Goal: Information Seeking & Learning: Check status

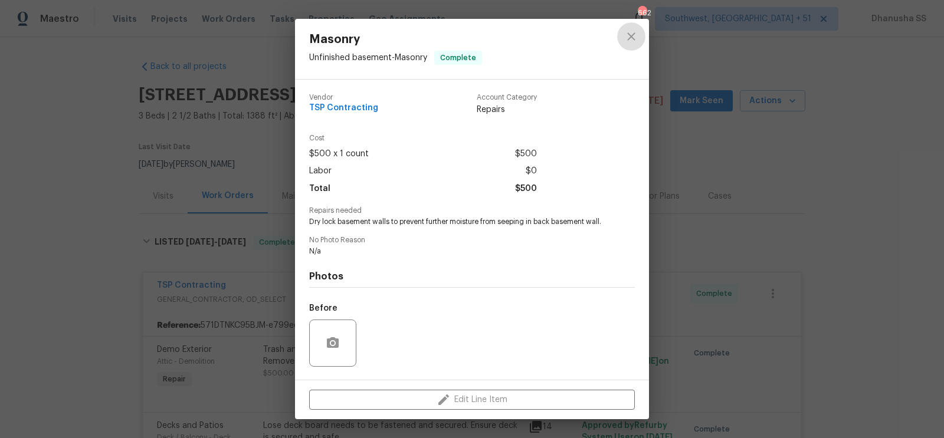
click at [643, 42] on button "close" at bounding box center [631, 36] width 28 height 28
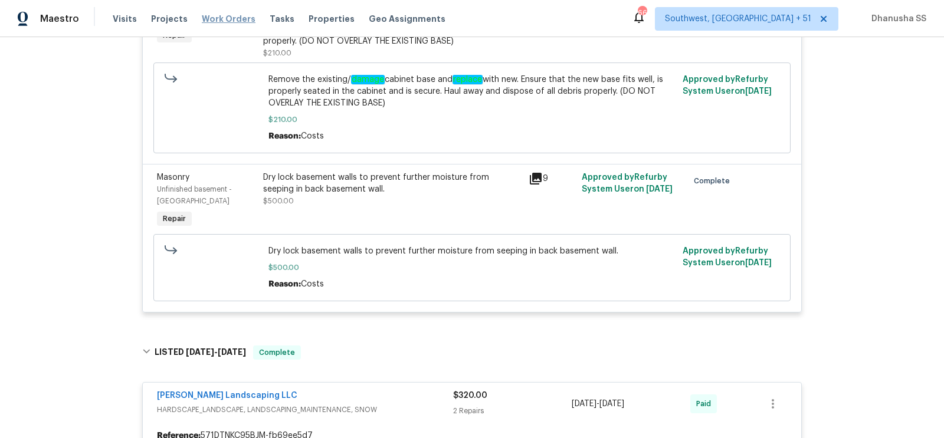
click at [217, 24] on span "Work Orders" at bounding box center [229, 19] width 54 height 12
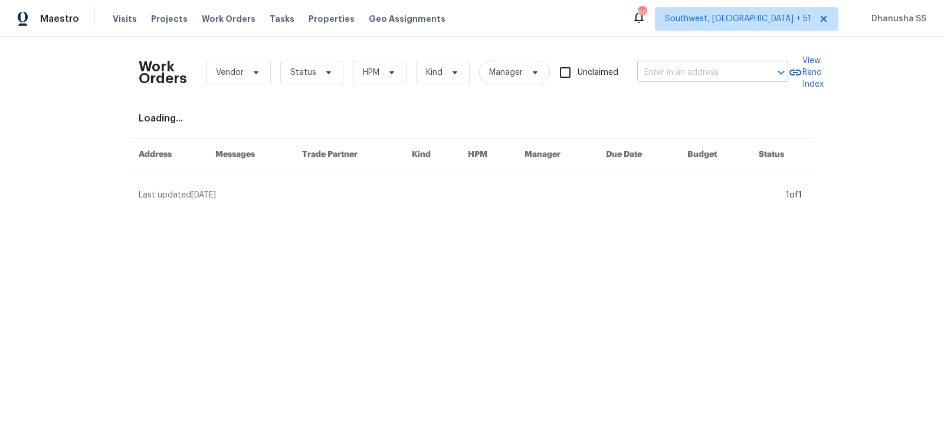
click at [738, 73] on input "text" at bounding box center [696, 73] width 118 height 18
paste input "1611 Scuffletown Rd, Fountain Inn, SC 29644"
type input "1611 Scuffletown Rd, Fountain Inn, SC 29644"
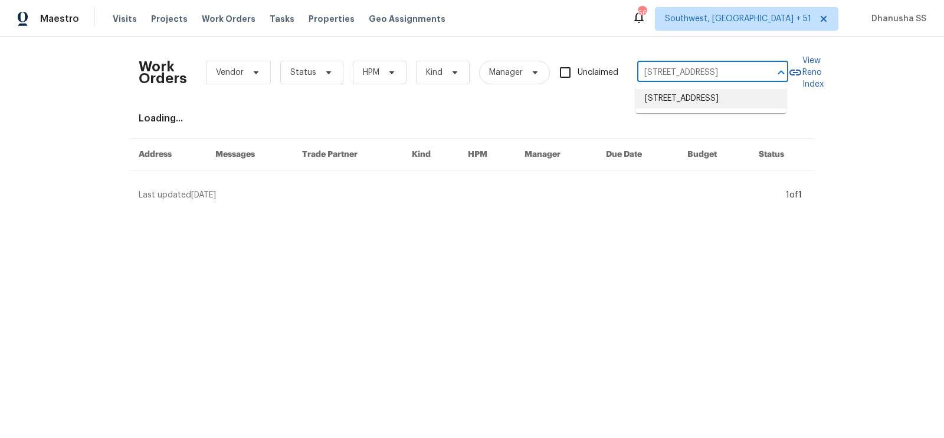
click at [723, 103] on li "1611 Scuffletown Rd, Fountain Inn, SC 29644" at bounding box center [710, 98] width 151 height 19
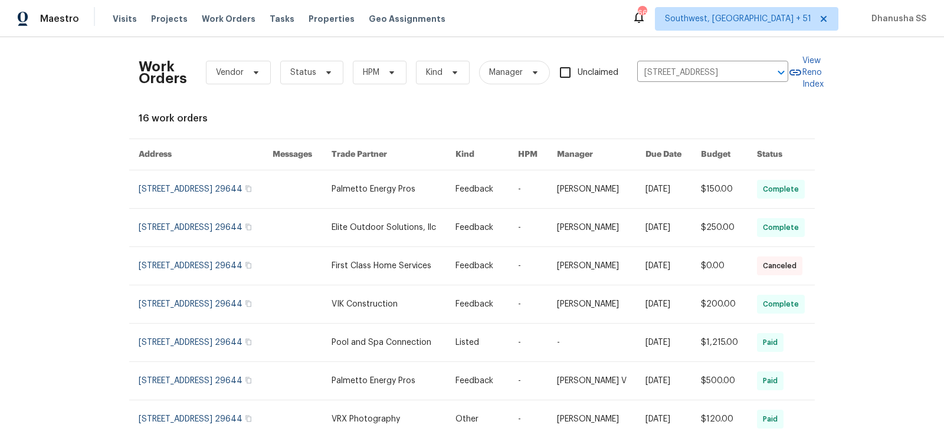
click at [583, 189] on link at bounding box center [601, 190] width 89 height 38
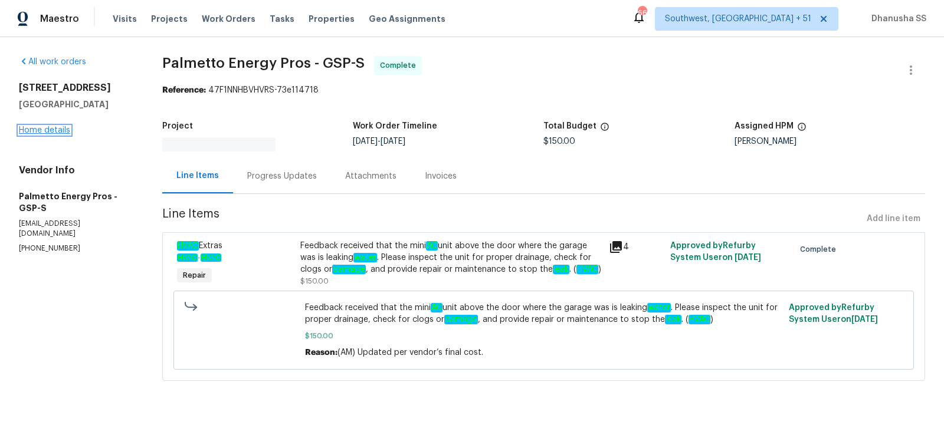
click at [53, 133] on link "Home details" at bounding box center [44, 130] width 51 height 8
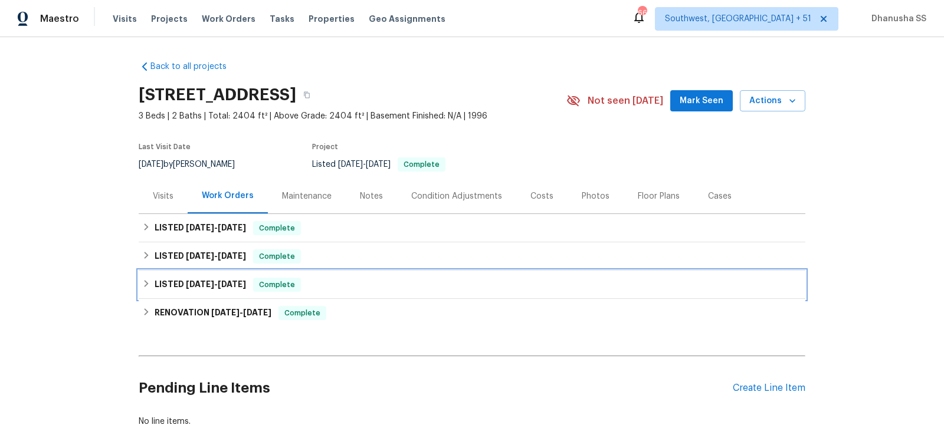
click at [330, 287] on div "LISTED 4/29/25 - 4/30/25 Complete" at bounding box center [472, 285] width 660 height 14
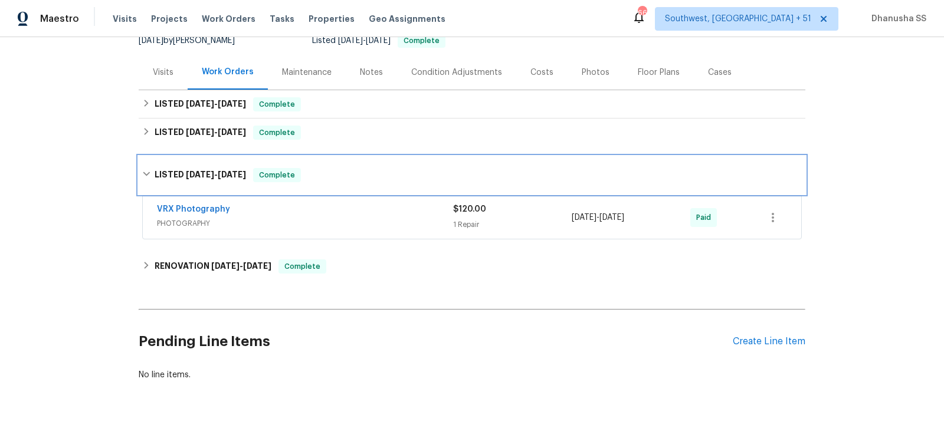
scroll to position [145, 0]
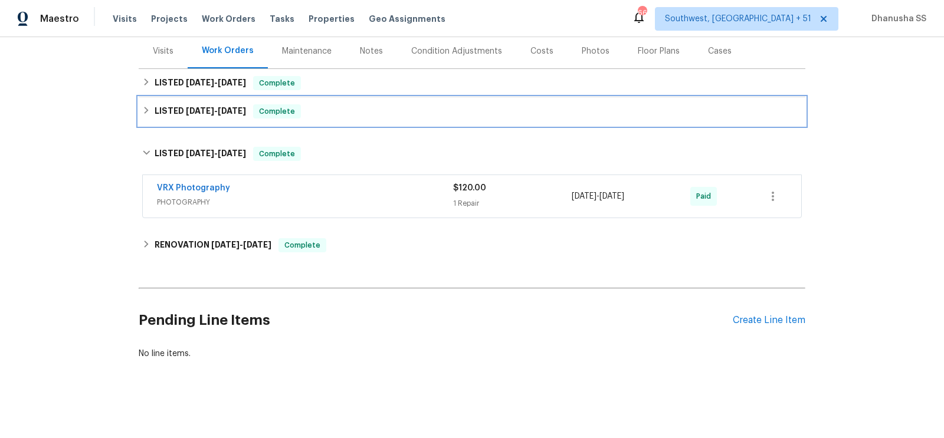
click at [372, 121] on div "LISTED 6/23/25 - 8/26/25 Complete" at bounding box center [472, 111] width 667 height 28
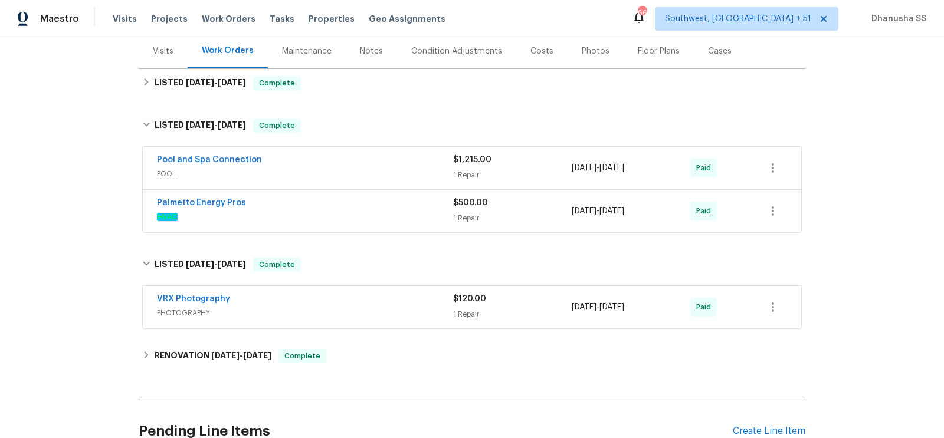
click at [397, 198] on div "Palmetto Energy Pros" at bounding box center [305, 204] width 296 height 14
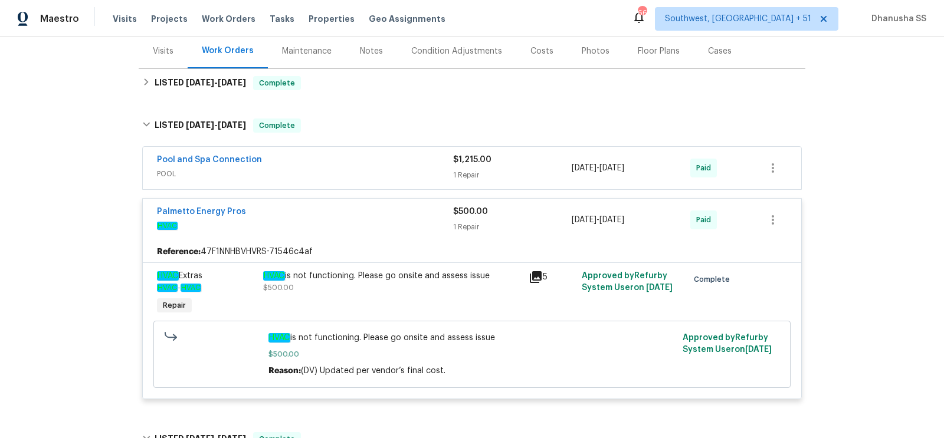
click at [398, 166] on div "Pool and Spa Connection" at bounding box center [305, 161] width 296 height 14
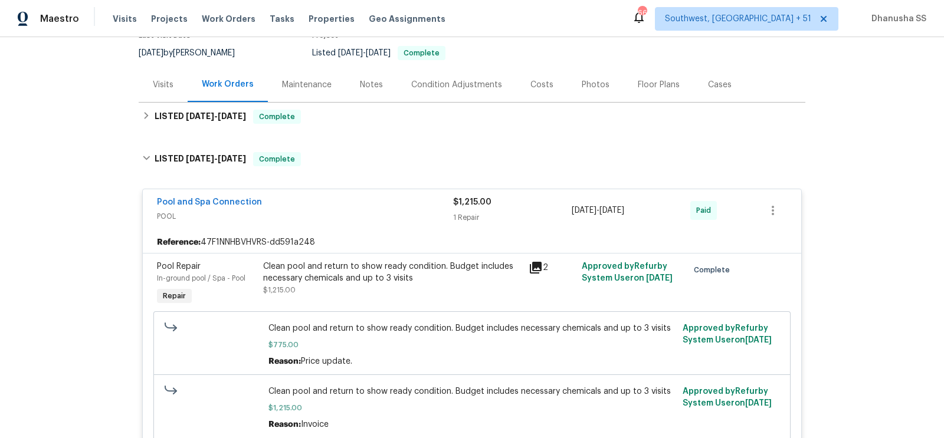
scroll to position [110, 0]
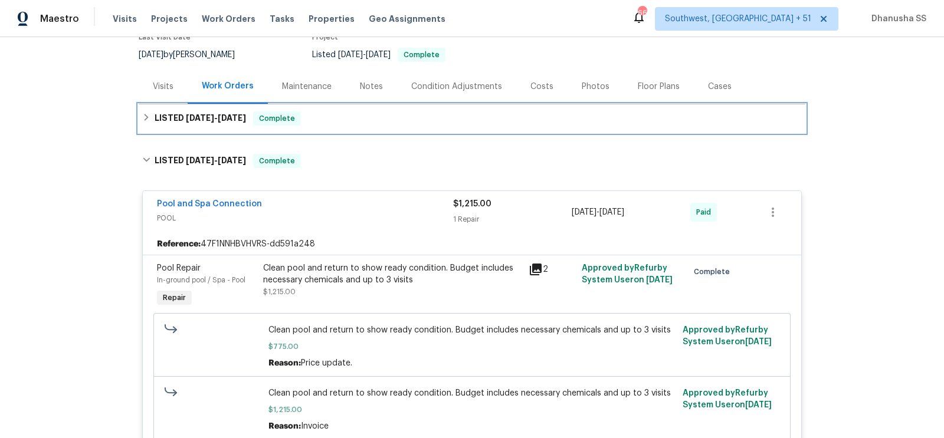
click at [334, 130] on div "LISTED 9/25/25 - 9/30/25 Complete" at bounding box center [472, 118] width 667 height 28
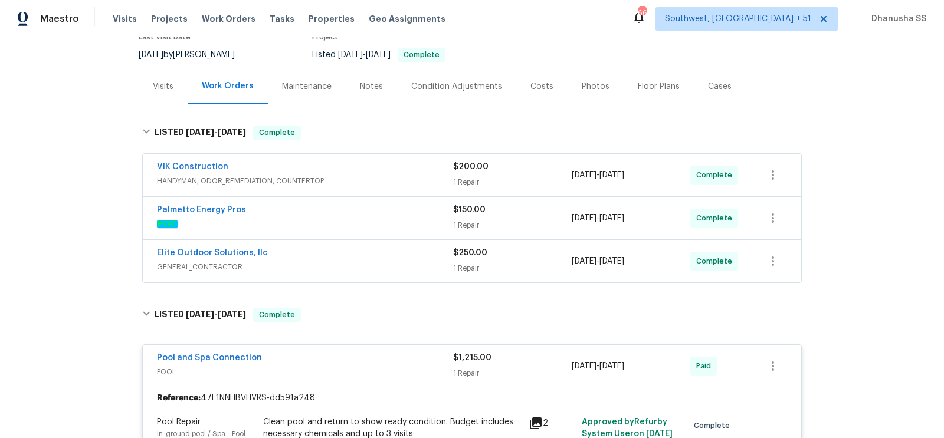
click at [405, 253] on div "Elite Outdoor Solutions, llc" at bounding box center [305, 254] width 296 height 14
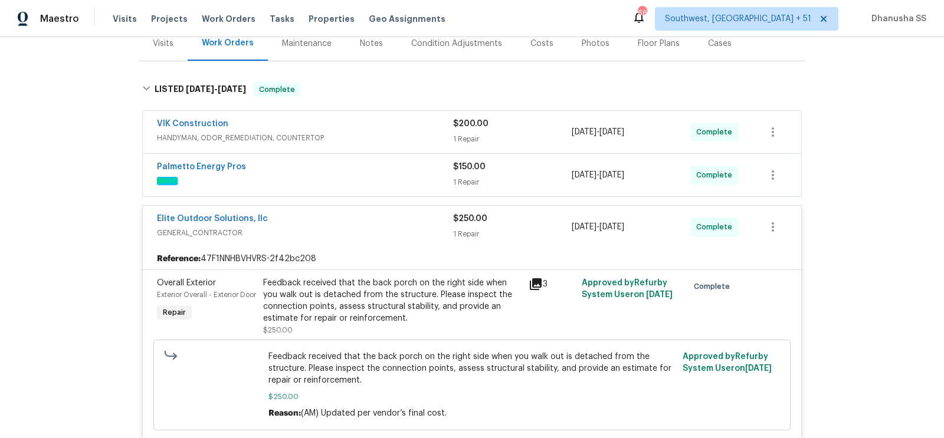
scroll to position [115, 0]
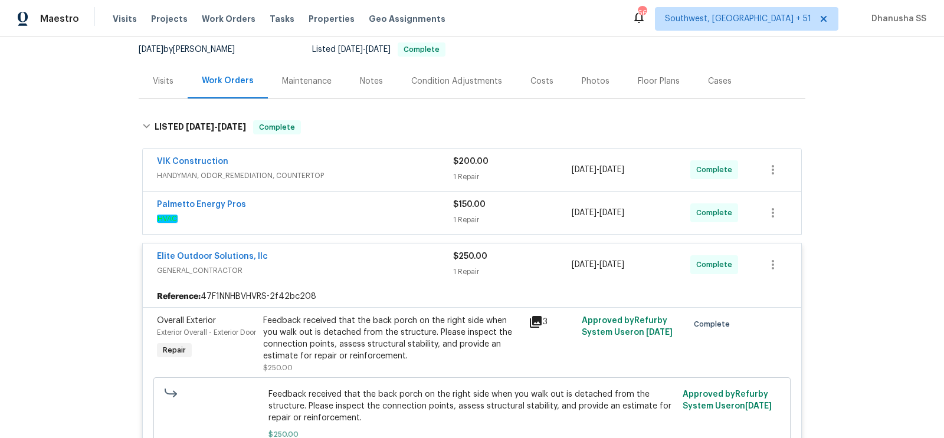
click at [389, 207] on div "Palmetto Energy Pros" at bounding box center [305, 206] width 296 height 14
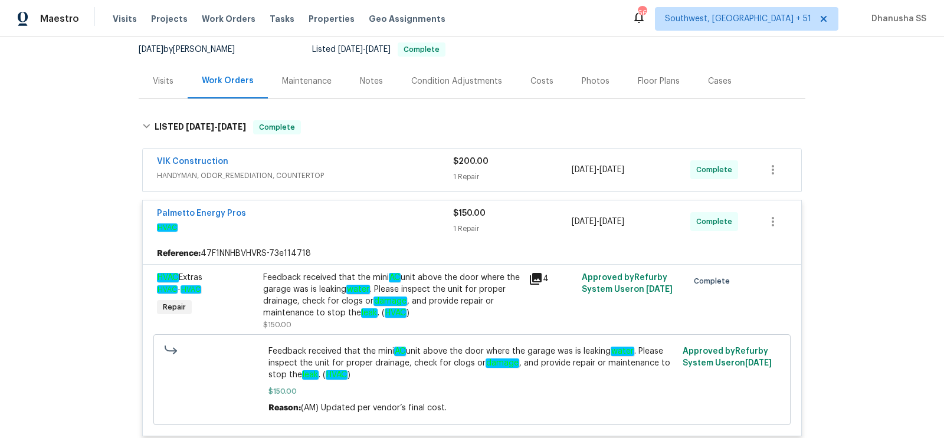
click at [433, 180] on span "HANDYMAN, ODOR_REMEDIATION, COUNTERTOP" at bounding box center [305, 176] width 296 height 12
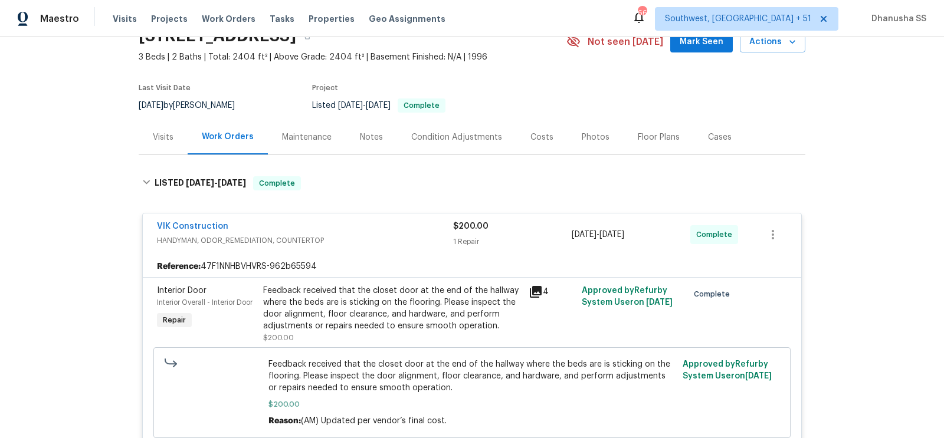
scroll to position [10, 0]
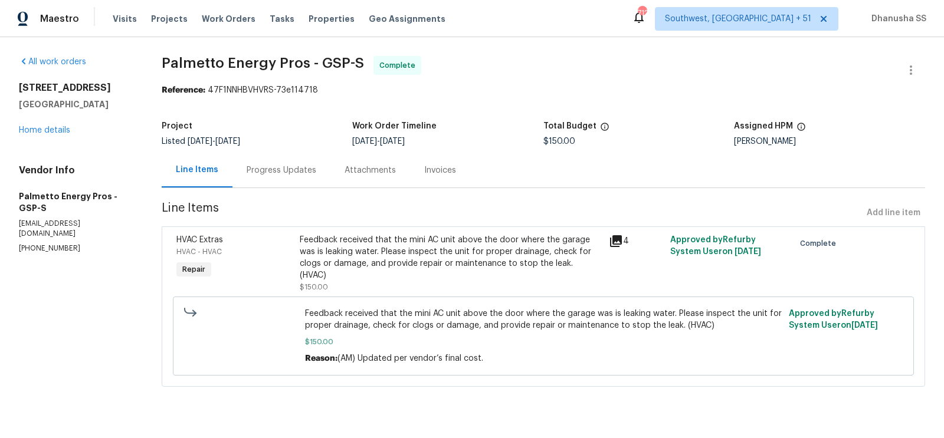
click at [289, 178] on div "Progress Updates" at bounding box center [281, 170] width 98 height 35
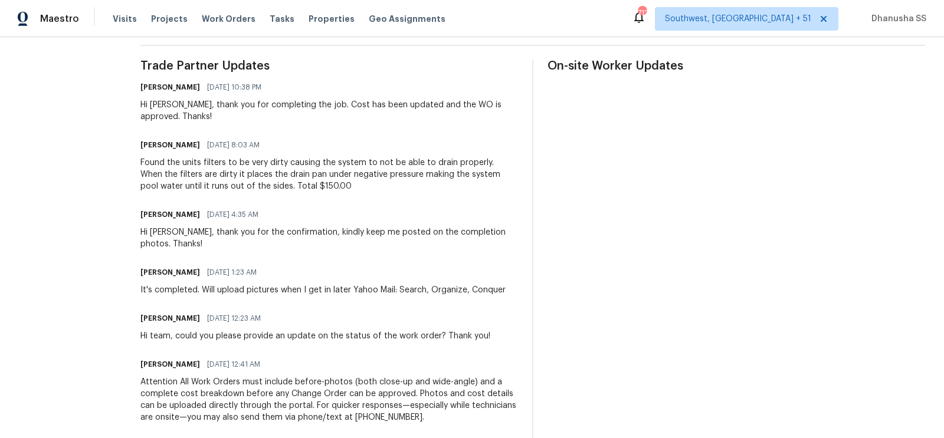
scroll to position [428, 0]
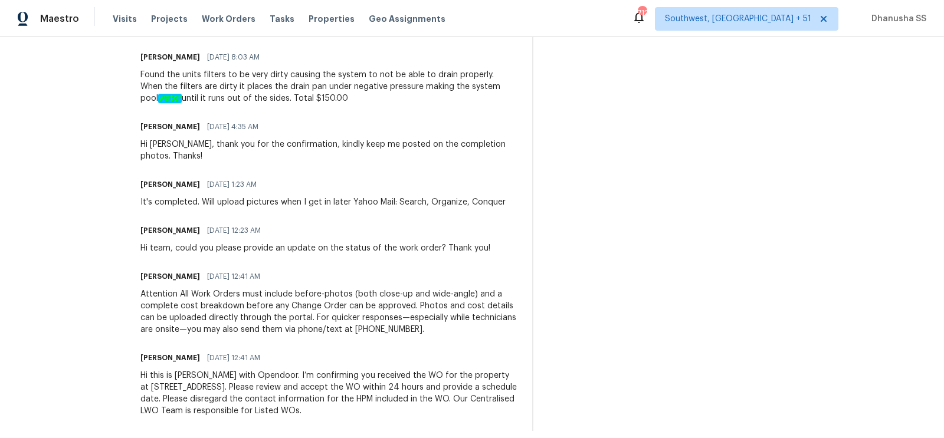
drag, startPoint x: 141, startPoint y: 85, endPoint x: 400, endPoint y: 109, distance: 260.1
click at [400, 109] on div "All work orders 1611 Scuffletown Rd Fountain Inn, SC 29644 Home details Vendor …" at bounding box center [472, 29] width 944 height 841
click at [400, 107] on div "Trade Partner Updates Arvind Raj M 09/30/2025 10:38 PM Hi Jeff, thank you for c…" at bounding box center [329, 201] width 378 height 459
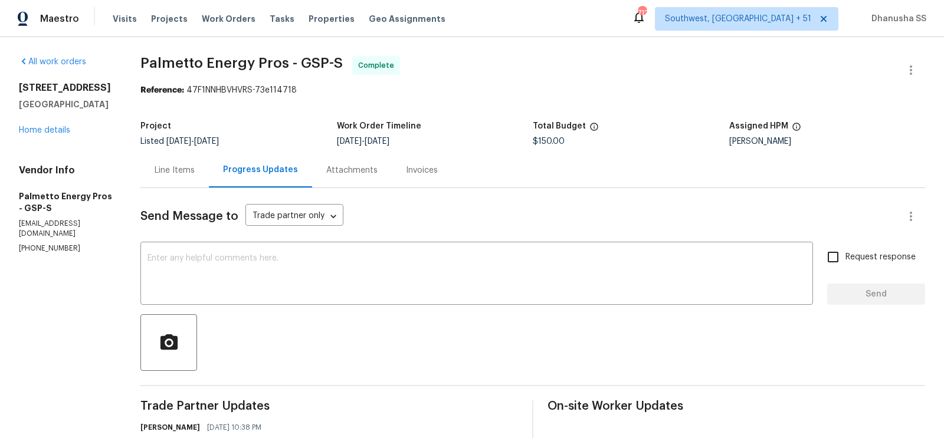
click at [410, 160] on div "Invoices" at bounding box center [422, 170] width 60 height 35
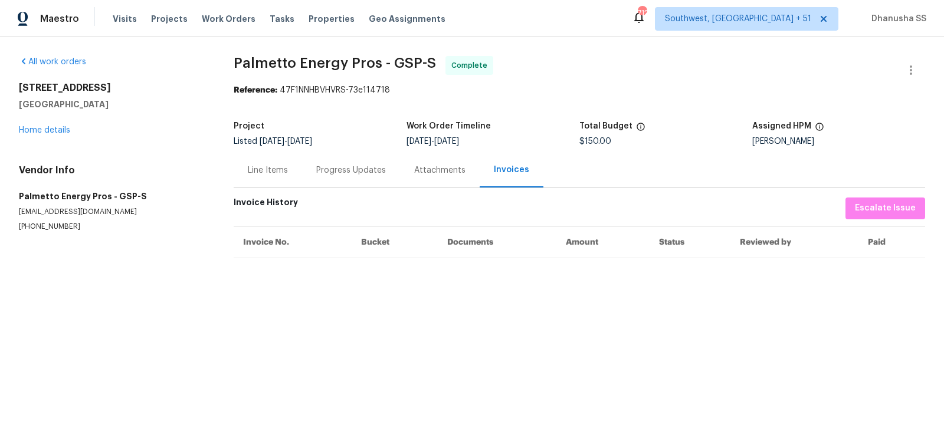
click at [330, 176] on div "Progress Updates" at bounding box center [351, 171] width 70 height 12
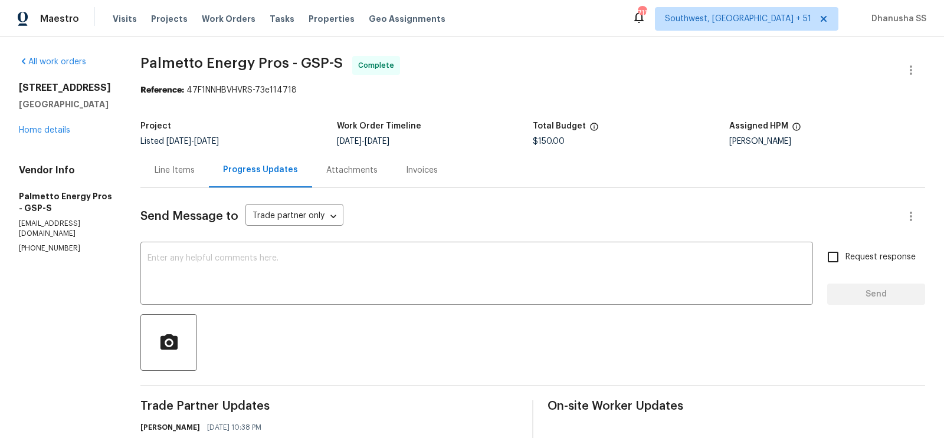
click at [183, 175] on div "Line Items" at bounding box center [175, 171] width 40 height 12
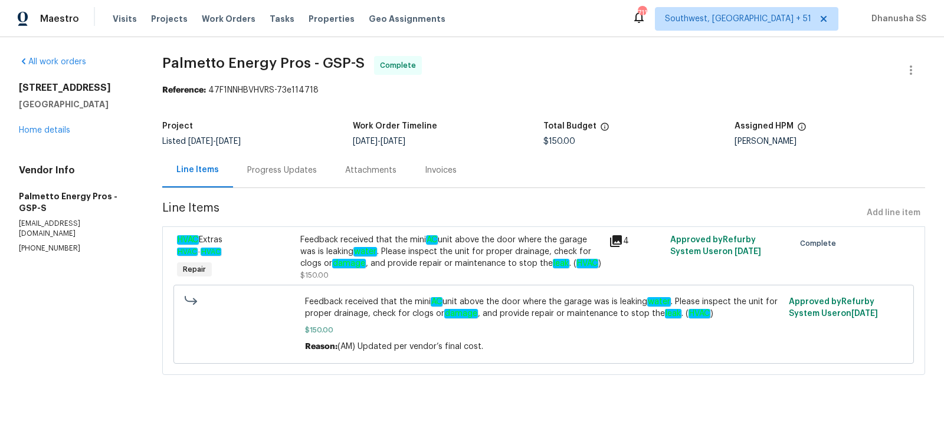
click at [350, 227] on div "HVAC Extras HVAC - HVAC Repair Feedback received that the mini AC unit above th…" at bounding box center [543, 301] width 763 height 149
click at [352, 237] on div "Feedback received that the mini AC unit above the door where the garage was is …" at bounding box center [451, 251] width 302 height 35
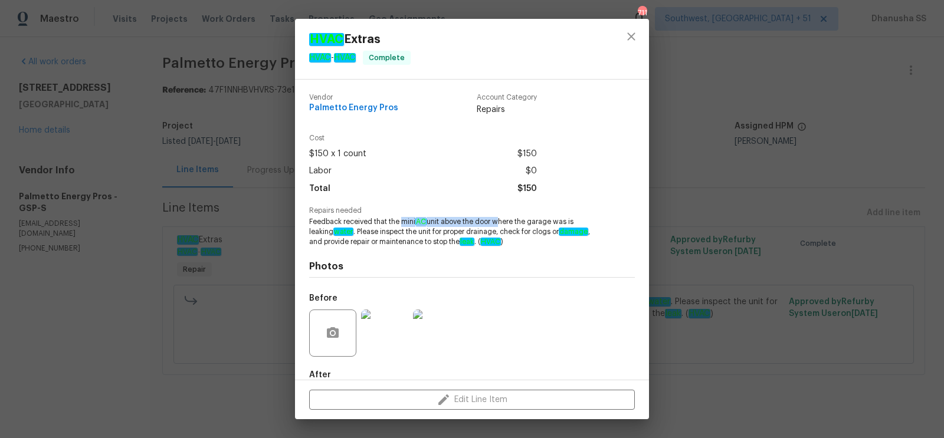
drag, startPoint x: 401, startPoint y: 223, endPoint x: 497, endPoint y: 221, distance: 96.2
click at [497, 221] on span "Feedback received that the mini AC unit above the door where the garage was is …" at bounding box center [455, 232] width 293 height 30
copy span "mini AC unit above the door"
click at [623, 45] on button "close" at bounding box center [631, 36] width 28 height 28
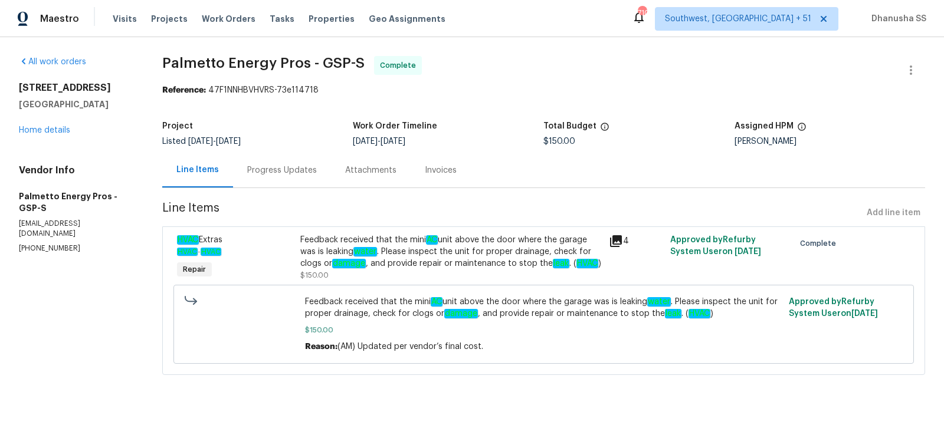
click at [204, 11] on div "Visits Projects Work Orders Tasks Properties Geo Assignments" at bounding box center [286, 19] width 347 height 24
click at [209, 21] on span "Work Orders" at bounding box center [229, 19] width 54 height 12
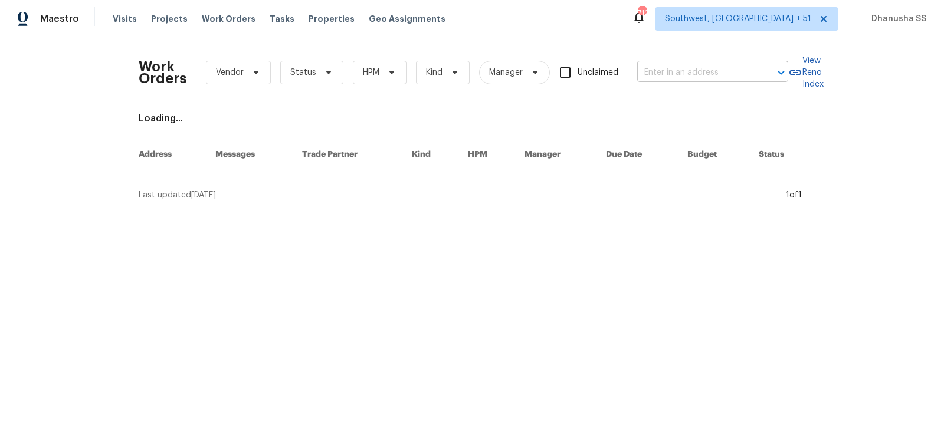
click at [728, 74] on input "text" at bounding box center [696, 73] width 118 height 18
paste input "13109 Mica Ct, Silver Spring, MD 20904"
type input "13109 Mica Ct, Silver Spring, MD 20904"
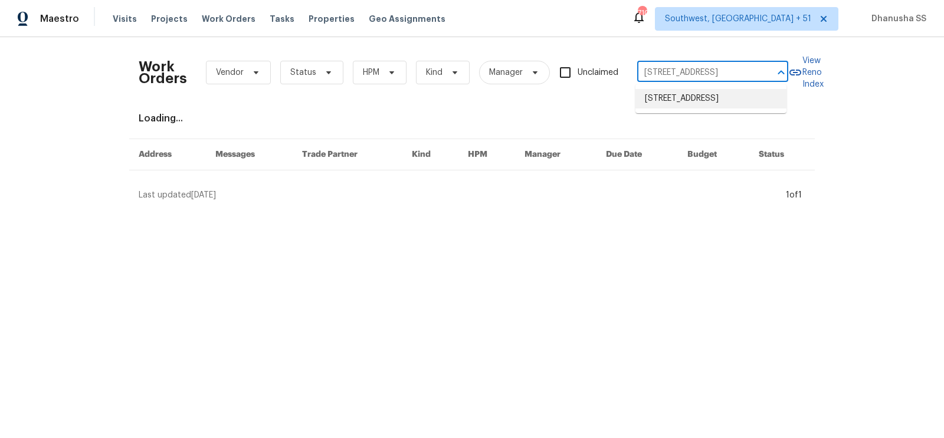
click at [709, 92] on li "13109 Mica Ct, Silver Spring, MD 20904" at bounding box center [710, 98] width 151 height 19
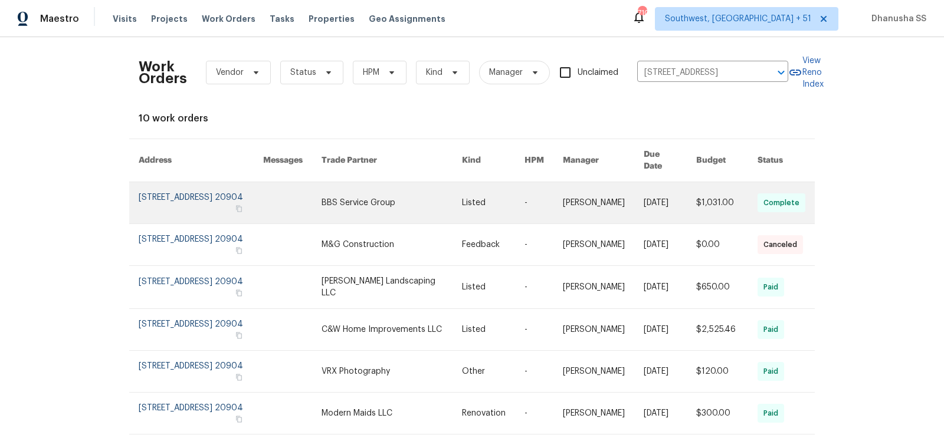
click at [330, 205] on link at bounding box center [392, 202] width 141 height 41
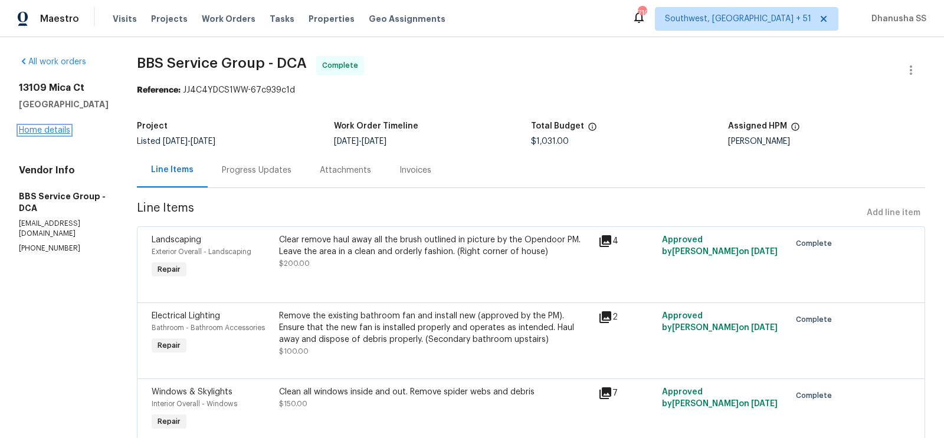
click at [45, 135] on link "Home details" at bounding box center [44, 130] width 51 height 8
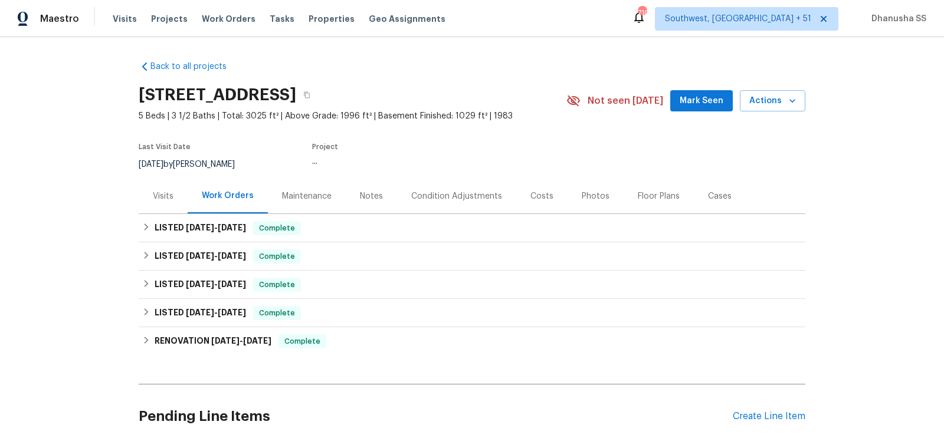
scroll to position [80, 0]
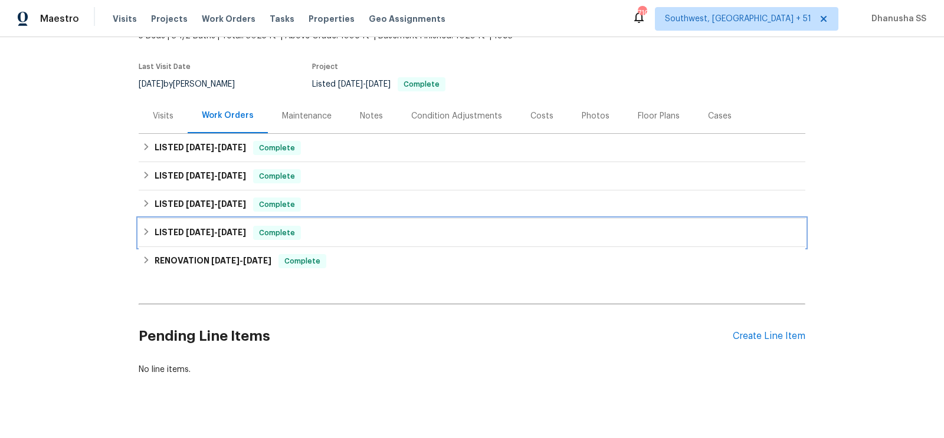
click at [382, 239] on div "LISTED 5/31/25 - 6/2/25 Complete" at bounding box center [472, 233] width 660 height 14
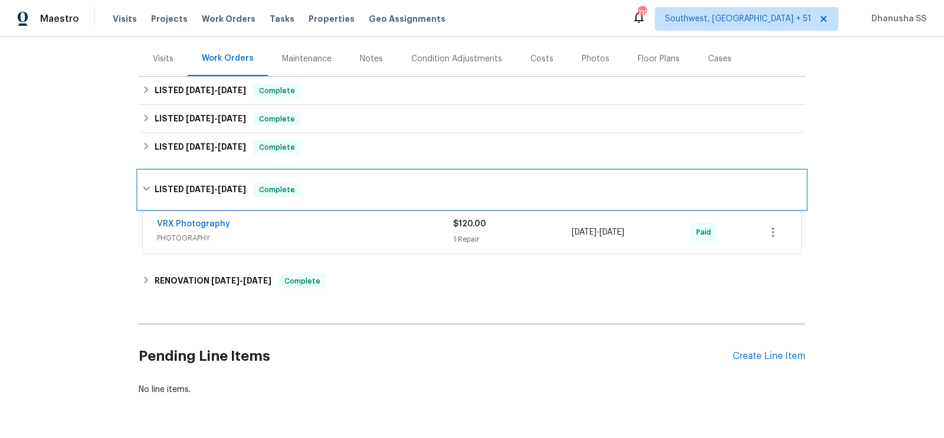
scroll to position [173, 0]
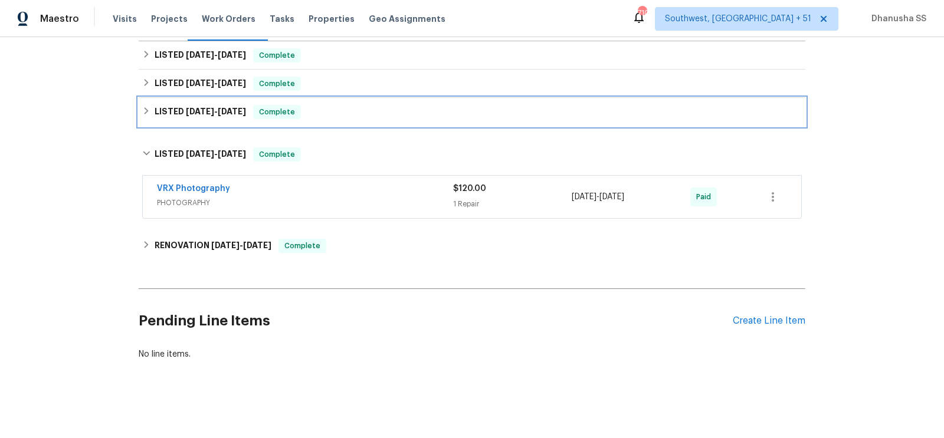
click at [376, 107] on div "LISTED 6/9/25 - 6/13/25 Complete" at bounding box center [472, 112] width 660 height 14
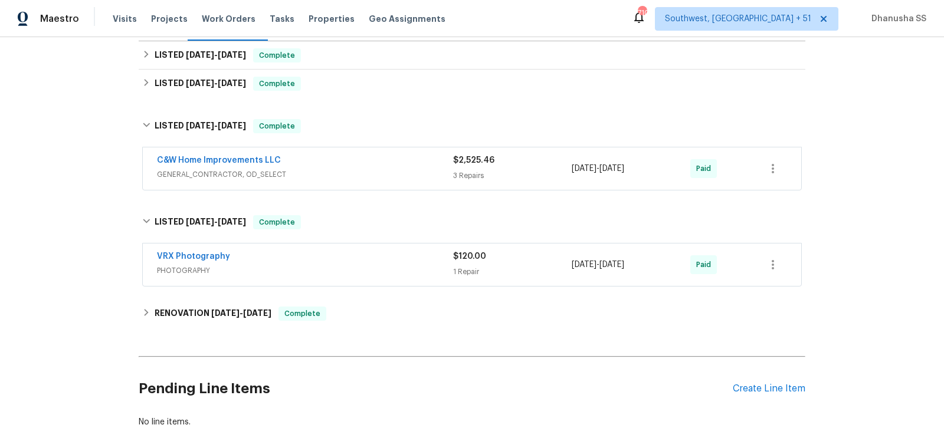
click at [399, 175] on span "GENERAL_CONTRACTOR, OD_SELECT" at bounding box center [305, 175] width 296 height 12
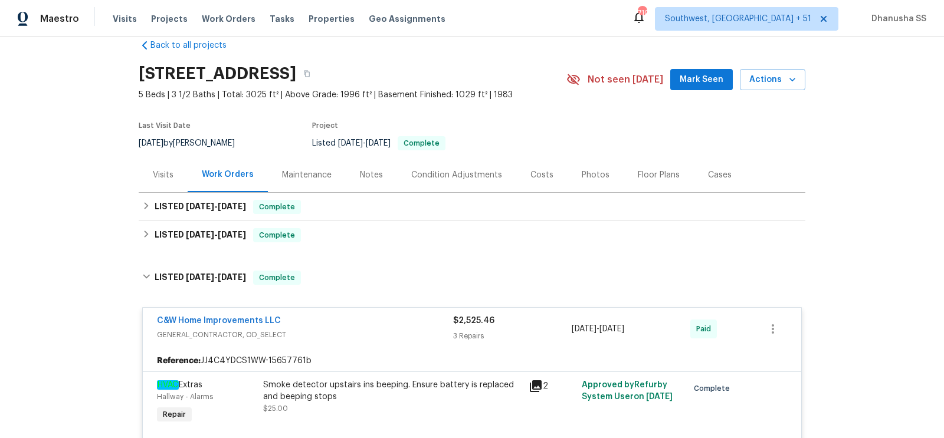
scroll to position [3, 0]
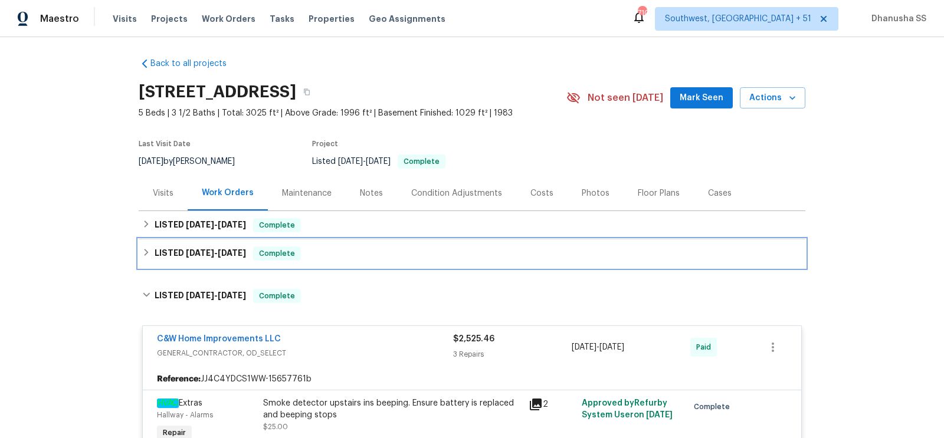
click at [351, 261] on div "LISTED 8/4/25 - 8/7/25 Complete" at bounding box center [472, 254] width 667 height 28
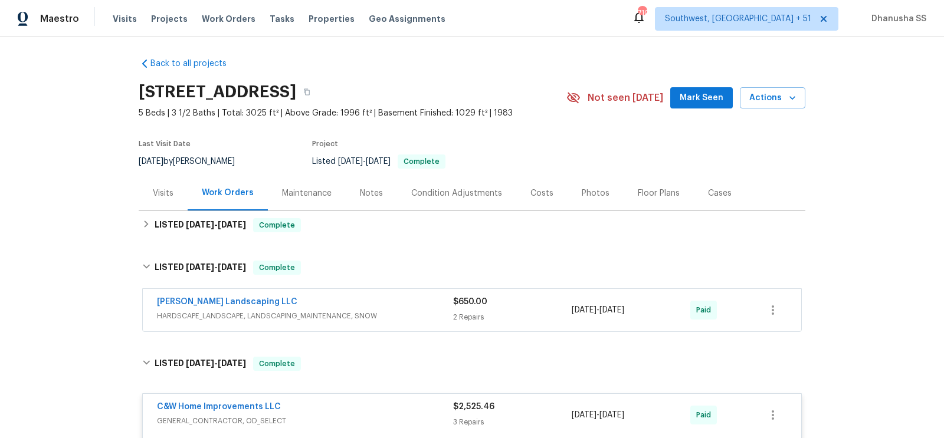
click at [380, 309] on div "Ruiz Landscaping LLC" at bounding box center [305, 303] width 296 height 14
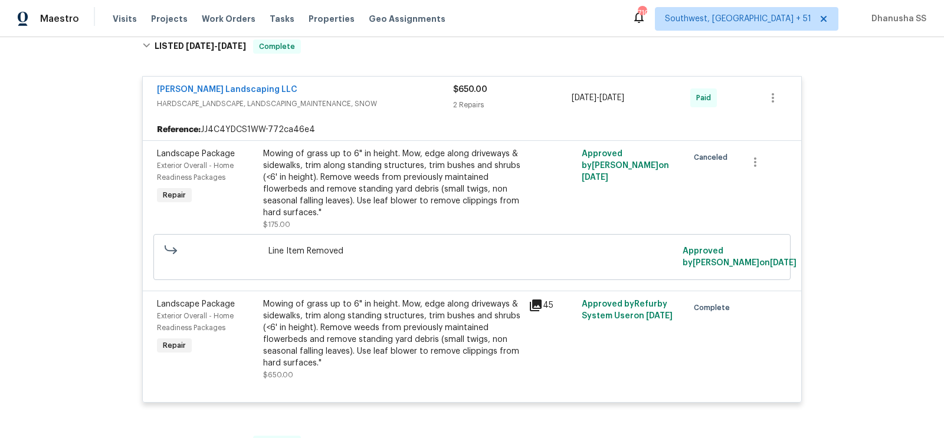
scroll to position [48, 0]
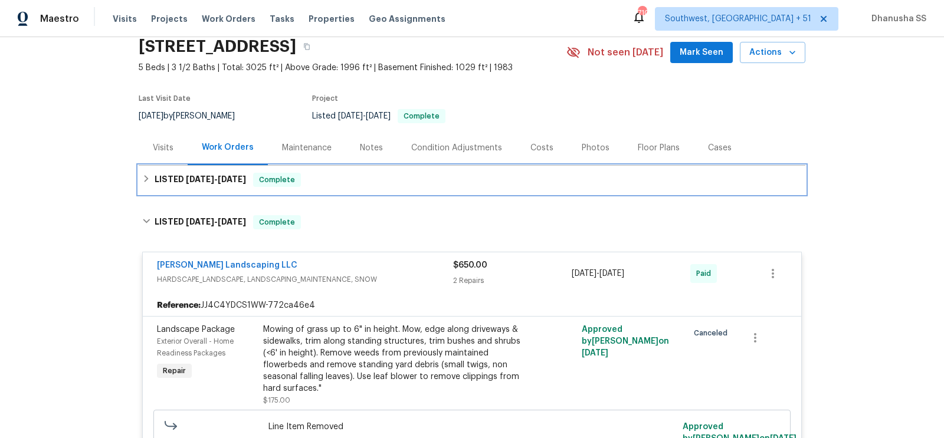
click at [350, 172] on div "LISTED 9/25/25 - 9/30/25 Complete" at bounding box center [472, 180] width 667 height 28
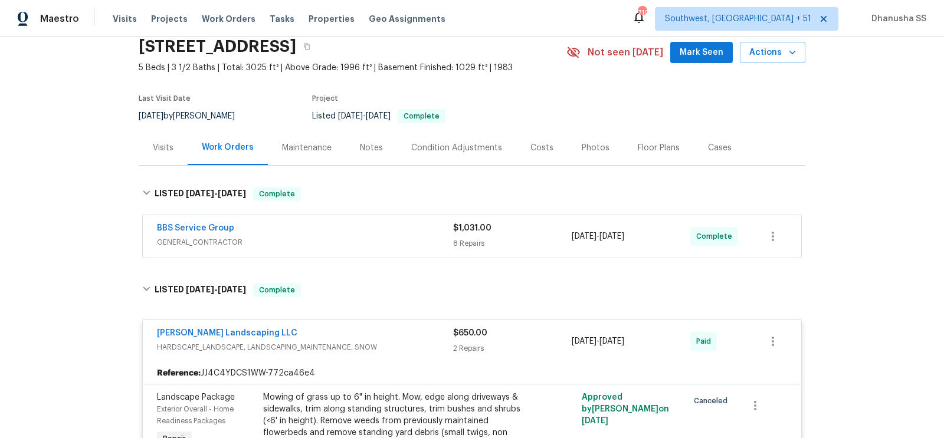
click at [379, 232] on div "BBS Service Group" at bounding box center [305, 229] width 296 height 14
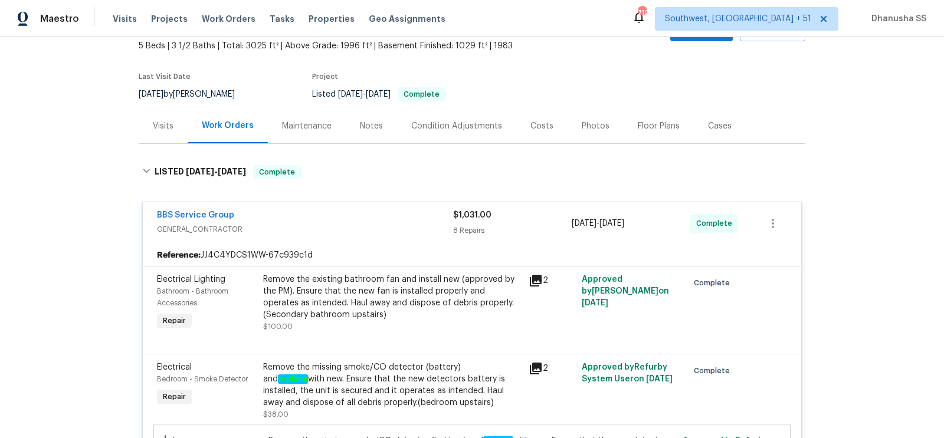
scroll to position [57, 0]
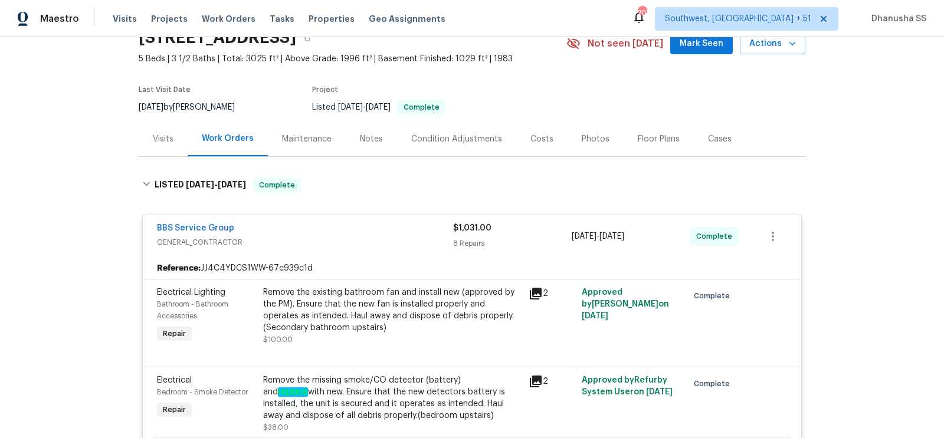
click at [217, 31] on div "Maestro Visits Projects Work Orders Tasks Properties Geo Assignments 708 Southw…" at bounding box center [472, 18] width 944 height 37
click at [217, 30] on div "Visits Projects Work Orders Tasks Properties Geo Assignments" at bounding box center [286, 19] width 347 height 24
click at [217, 27] on div "Visits Projects Work Orders Tasks Properties Geo Assignments" at bounding box center [286, 19] width 347 height 24
click at [217, 25] on div "Visits Projects Work Orders Tasks Properties Geo Assignments" at bounding box center [286, 19] width 347 height 24
click at [217, 19] on span "Work Orders" at bounding box center [229, 19] width 54 height 12
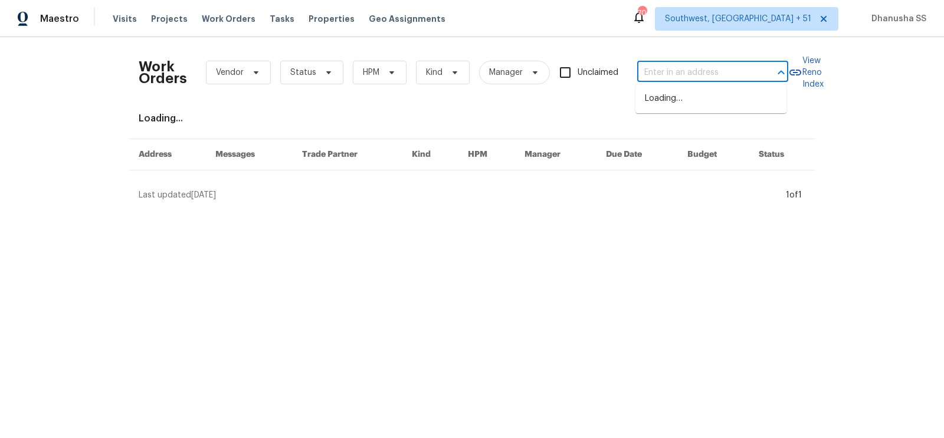
click at [716, 77] on input "text" at bounding box center [696, 73] width 118 height 18
paste input "17244 Montgall Dr, Belton, MO 64012"
type input "17244 Montgall Dr, Belton, MO 64012"
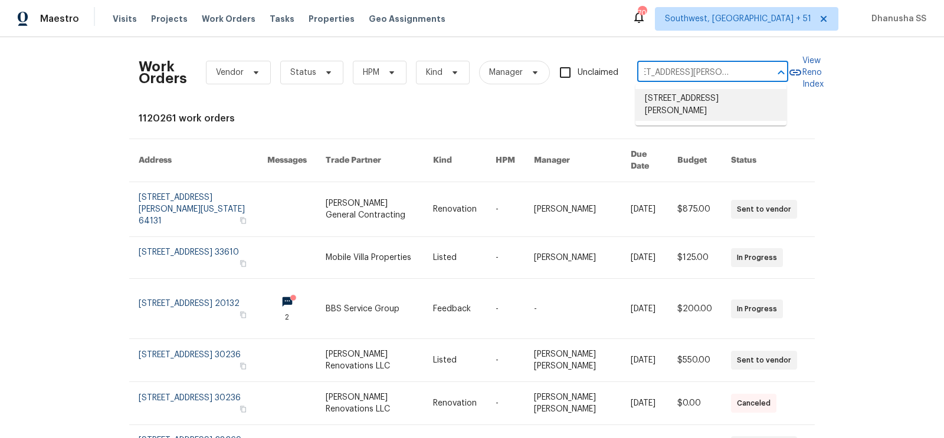
click at [690, 102] on li "17244 Montgall Dr, Belton, MO 64012" at bounding box center [710, 105] width 151 height 32
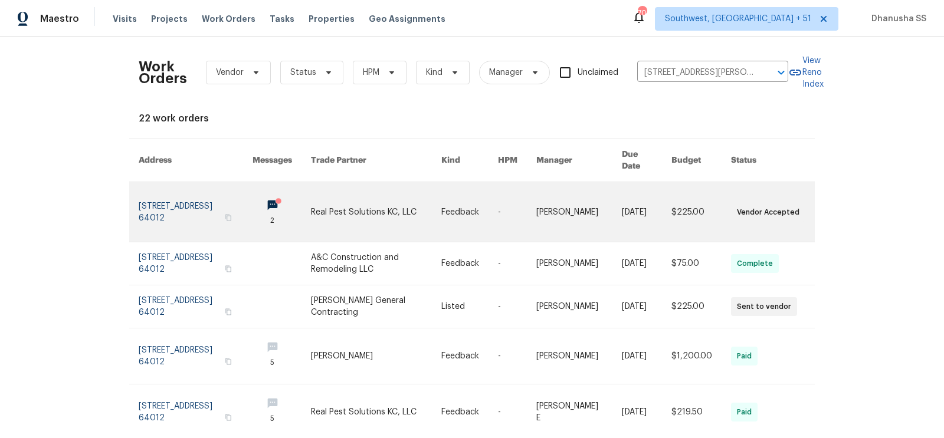
click at [344, 201] on link at bounding box center [376, 212] width 130 height 60
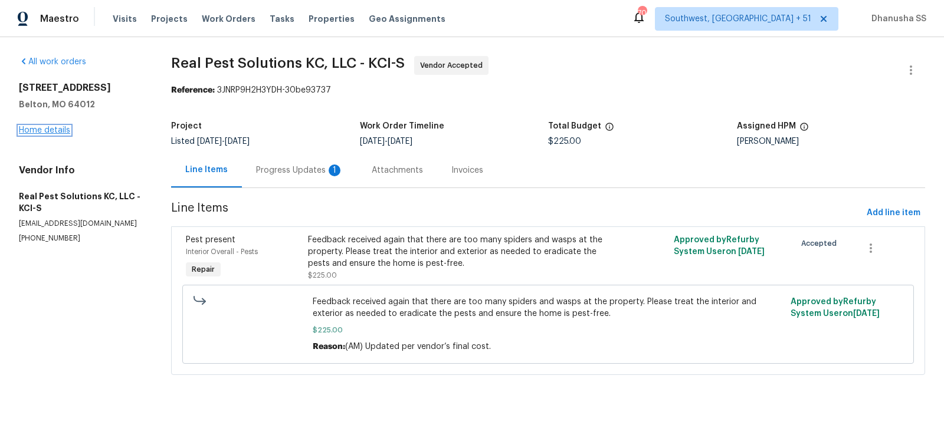
click at [60, 130] on link "Home details" at bounding box center [44, 130] width 51 height 8
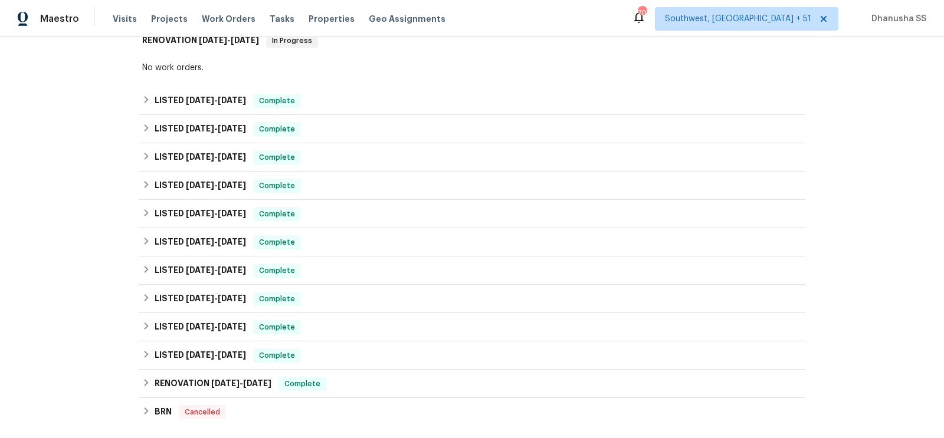
scroll to position [340, 0]
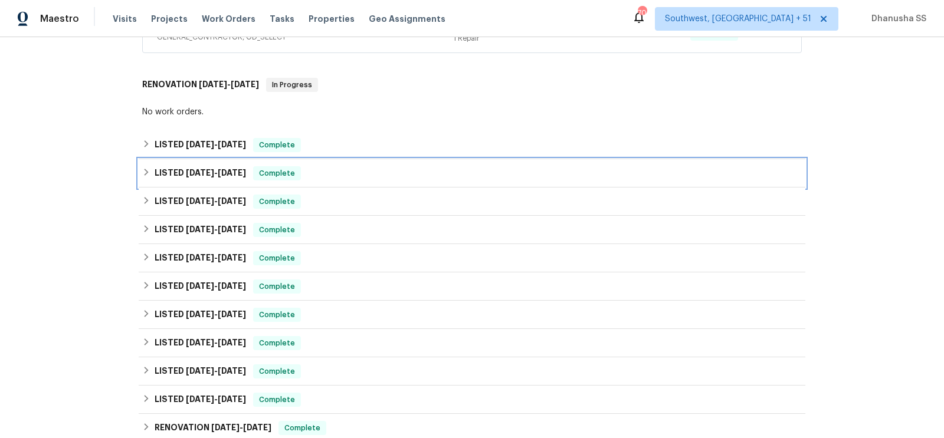
click at [345, 169] on div "LISTED 8/19/25 - 8/25/25 Complete" at bounding box center [472, 173] width 660 height 14
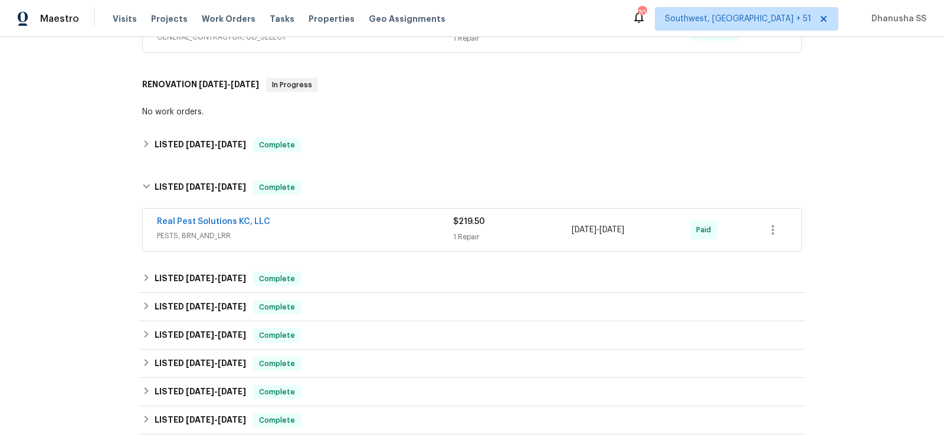
click at [384, 234] on span "PESTS, BRN_AND_LRR" at bounding box center [305, 236] width 296 height 12
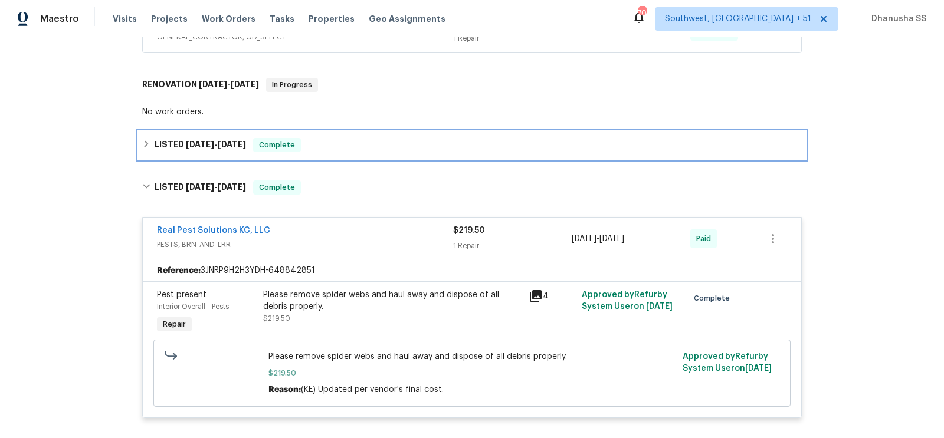
click at [345, 146] on div "LISTED 9/12/25 - 9/18/25 Complete" at bounding box center [472, 145] width 660 height 14
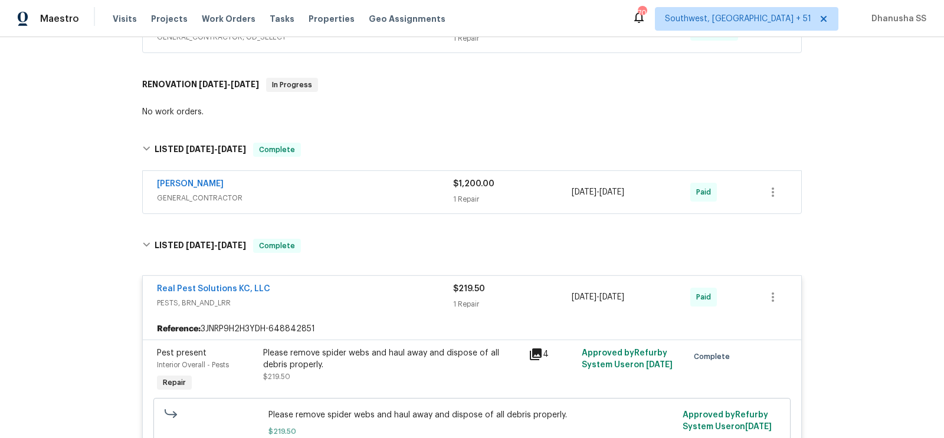
click at [384, 192] on span "GENERAL_CONTRACTOR" at bounding box center [305, 198] width 296 height 12
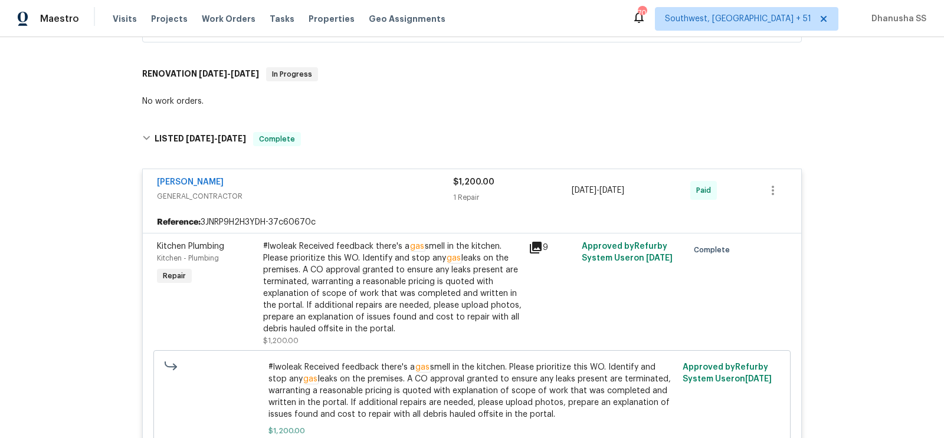
scroll to position [250, 0]
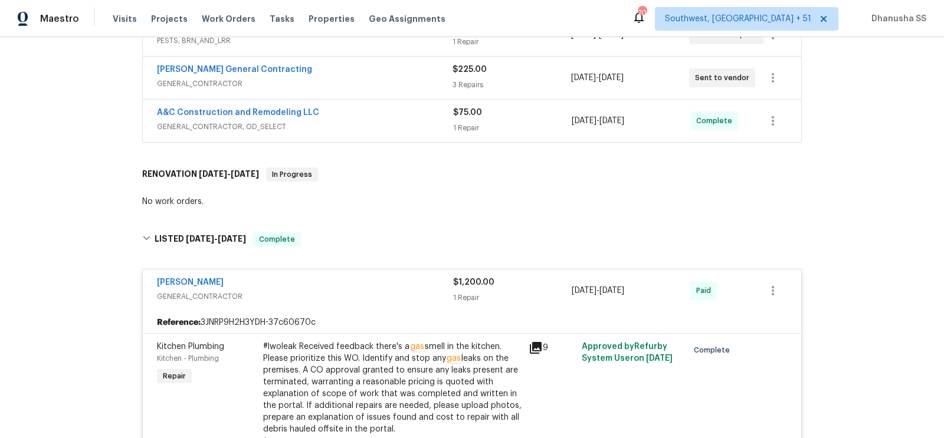
click at [376, 126] on span "GENERAL_CONTRACTOR, OD_SELECT" at bounding box center [305, 127] width 296 height 12
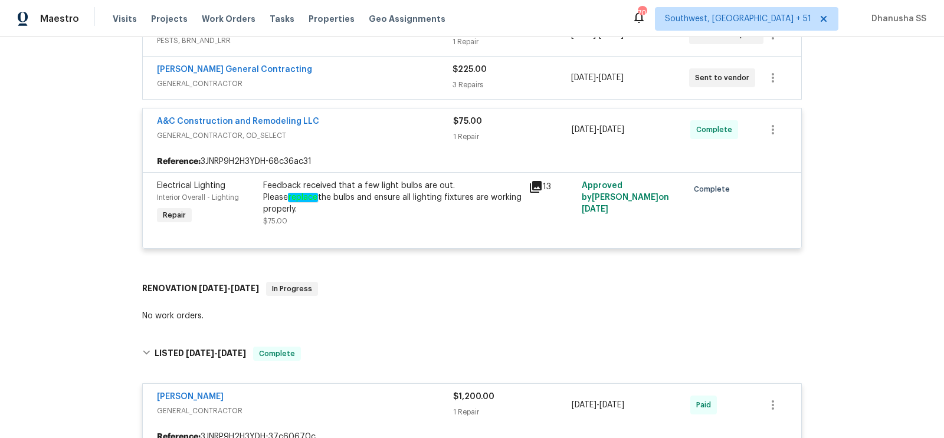
scroll to position [143, 0]
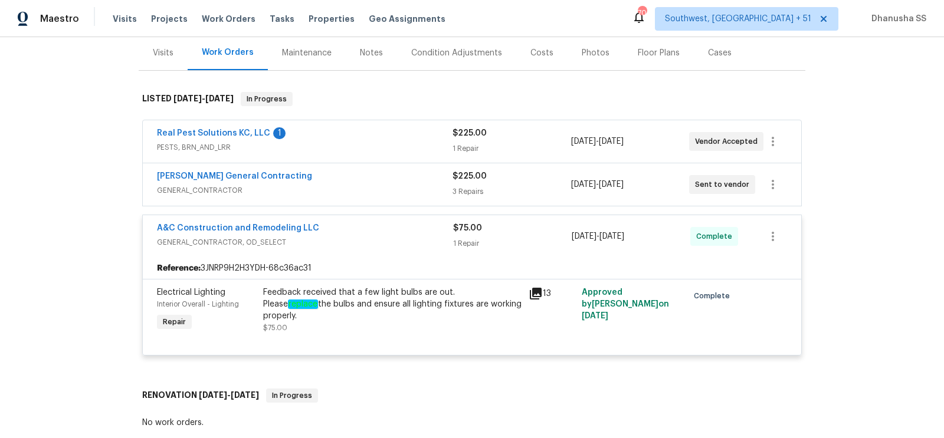
click at [390, 182] on div "Nicholson General Contracting" at bounding box center [305, 178] width 296 height 14
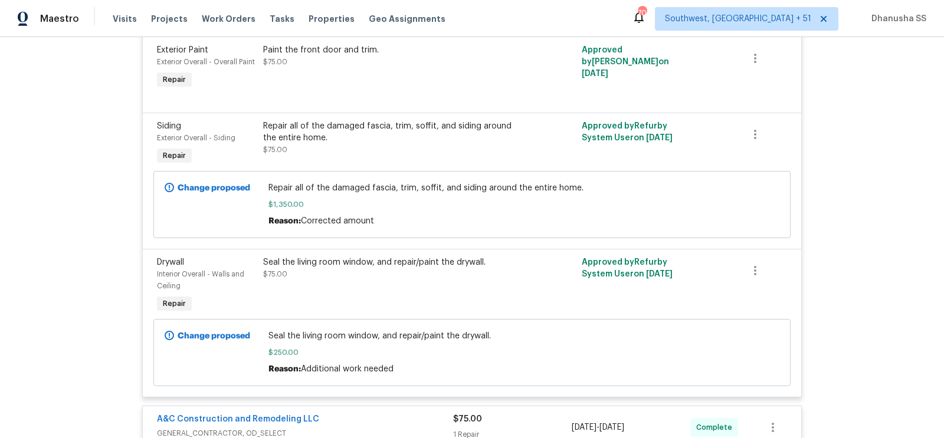
scroll to position [291, 0]
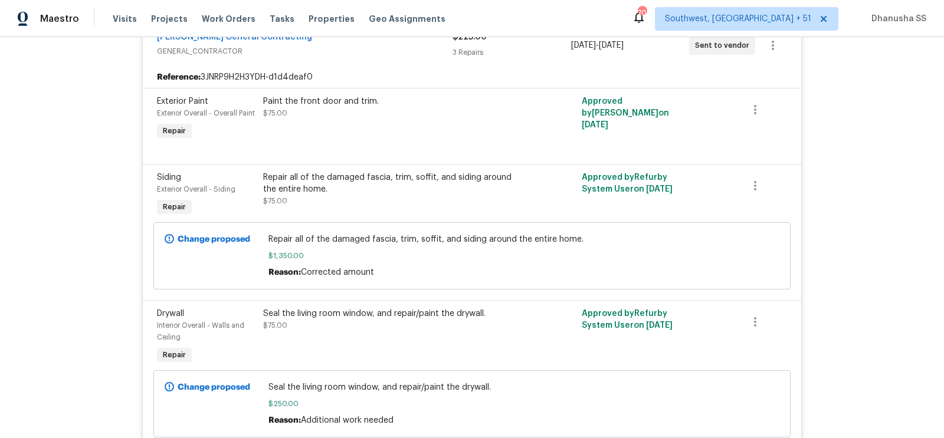
click at [370, 312] on div "Seal the living room window, and repair/paint the drywall." at bounding box center [392, 314] width 258 height 12
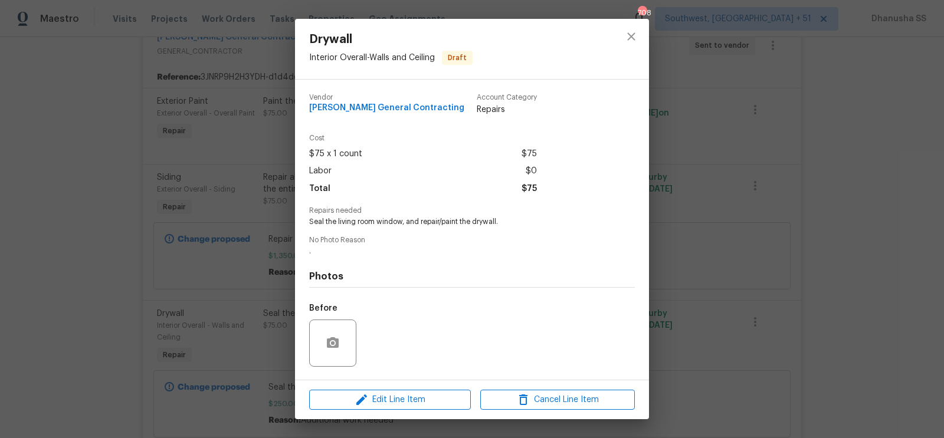
click at [706, 251] on div "Drywall Interior Overall - Walls and Ceiling Draft Vendor Nicholson General Con…" at bounding box center [472, 219] width 944 height 438
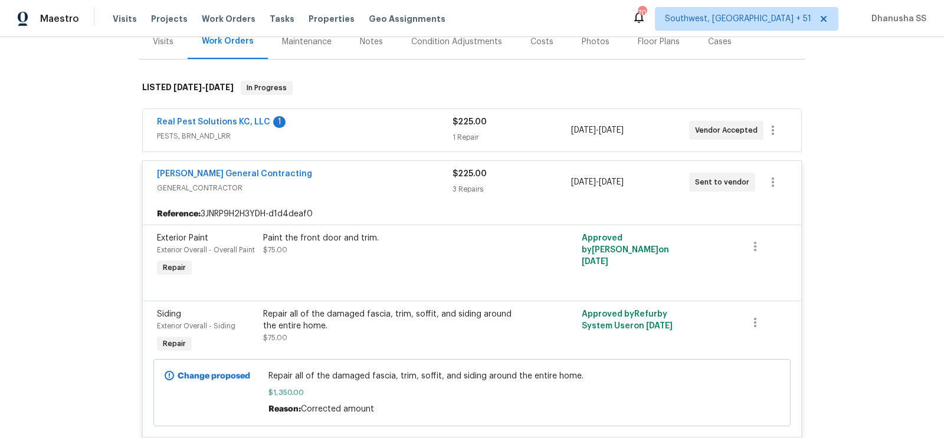
scroll to position [31, 0]
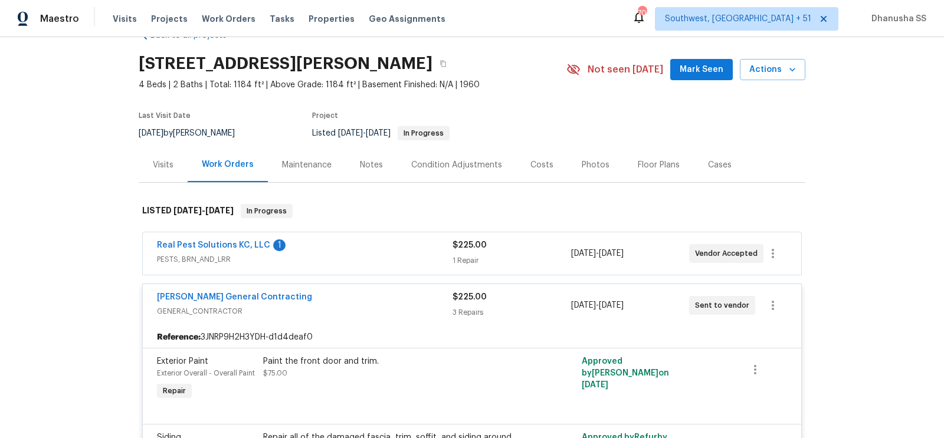
click at [378, 258] on span "PESTS, BRN_AND_LRR" at bounding box center [305, 260] width 296 height 12
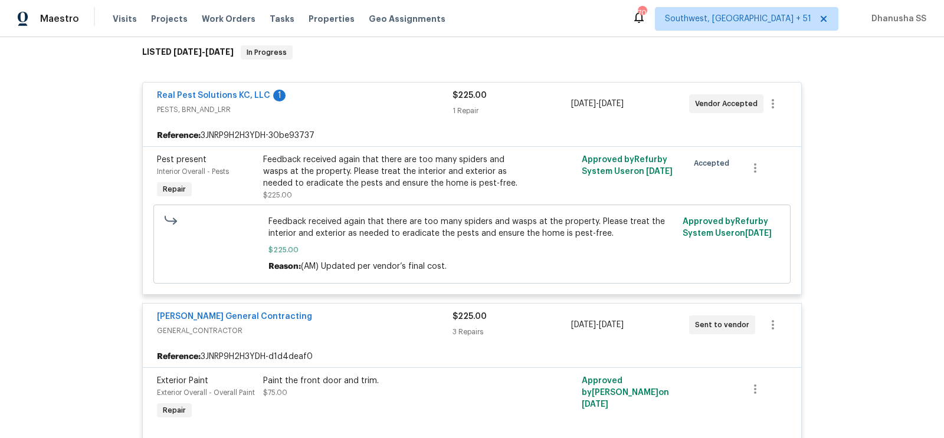
scroll to position [191, 0]
click at [442, 181] on div "Feedback received again that there are too many spiders and wasps at the proper…" at bounding box center [392, 170] width 258 height 35
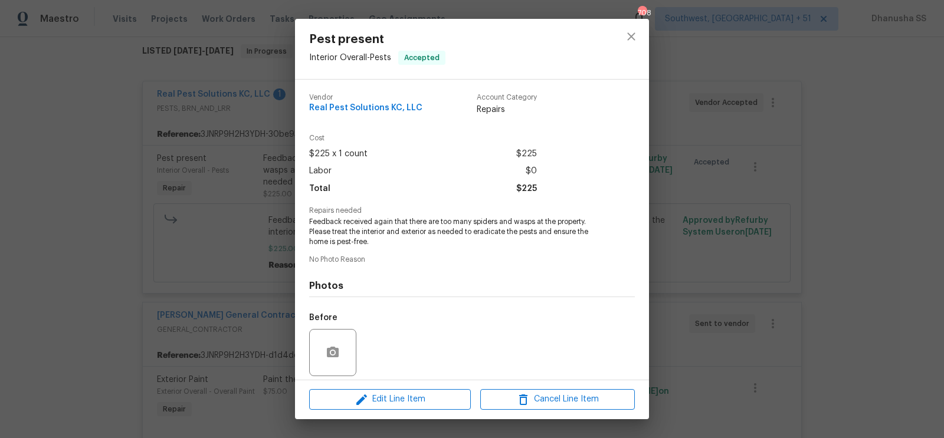
click at [776, 209] on div "Pest present Interior Overall - Pests Accepted Vendor Real Pest Solutions KC, L…" at bounding box center [472, 219] width 944 height 438
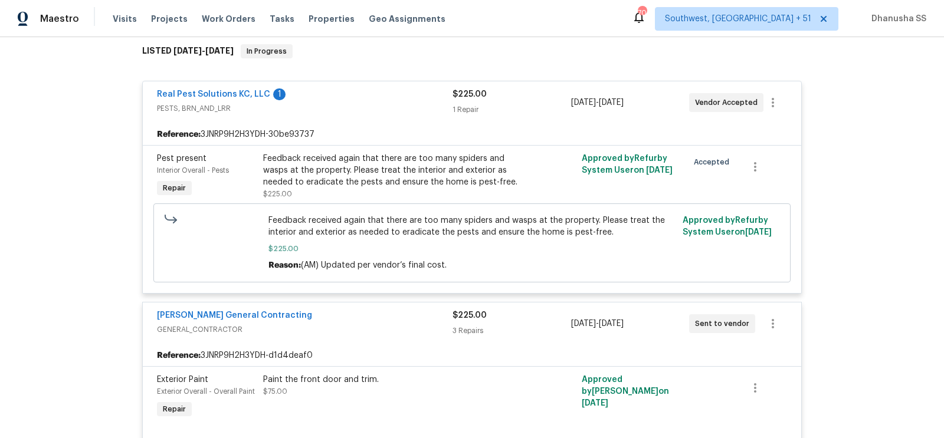
scroll to position [0, 0]
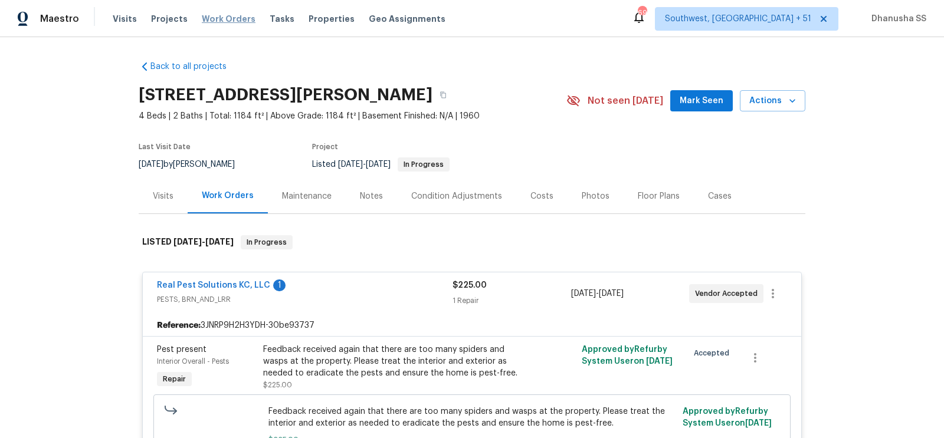
click at [226, 14] on span "Work Orders" at bounding box center [229, 19] width 54 height 12
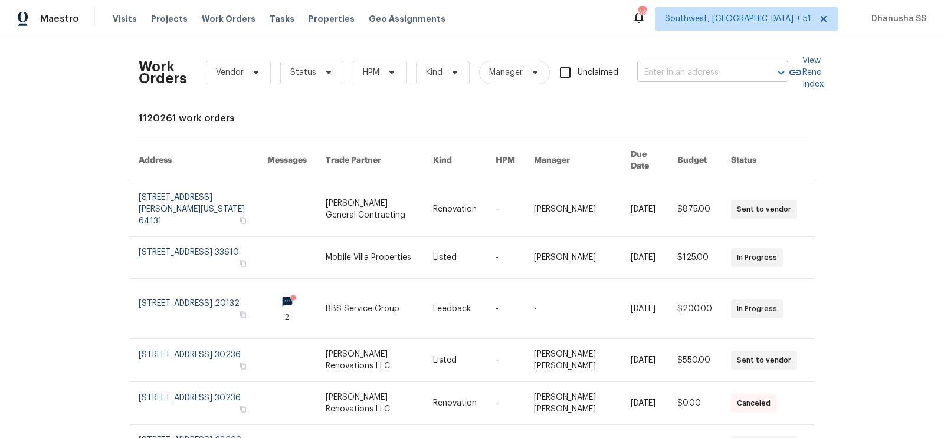
click at [675, 68] on input "text" at bounding box center [696, 73] width 118 height 18
paste input "[STREET_ADDRESS]"
type input "[STREET_ADDRESS]"
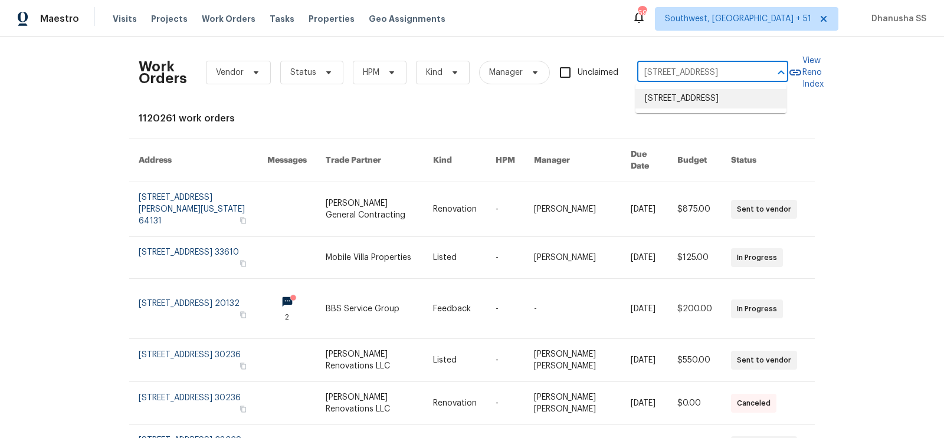
click at [662, 100] on li "[STREET_ADDRESS]" at bounding box center [710, 98] width 151 height 19
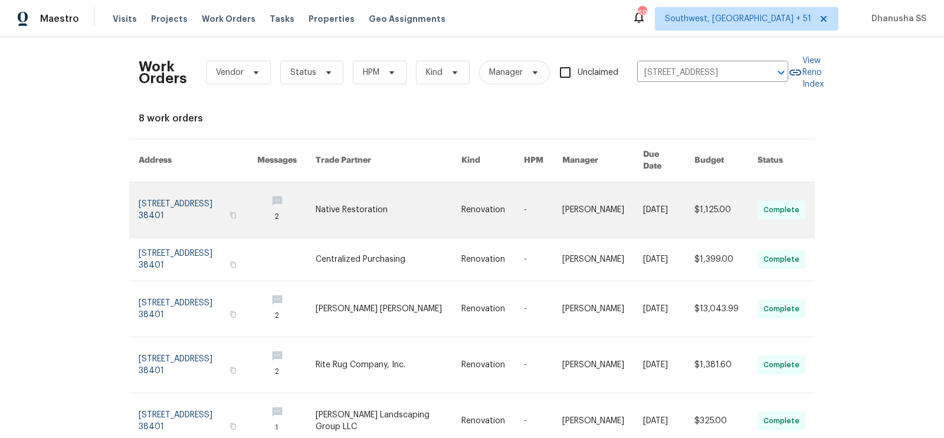
click at [524, 204] on td "-" at bounding box center [534, 210] width 38 height 56
click at [356, 208] on link at bounding box center [389, 209] width 146 height 55
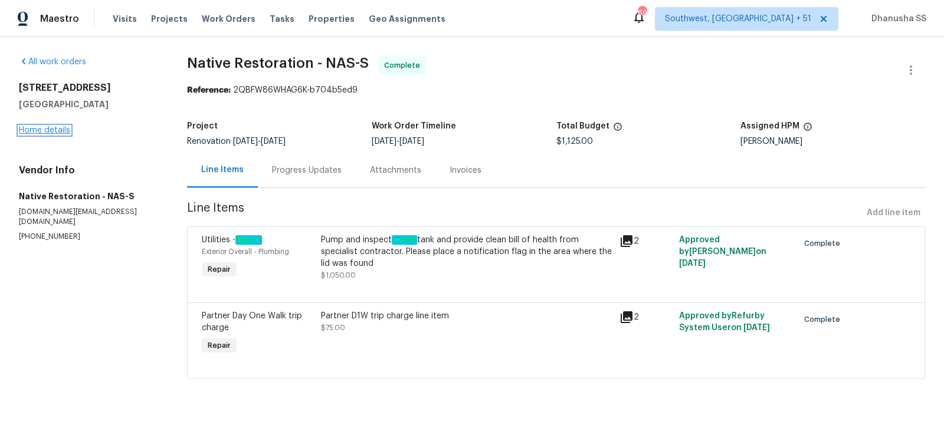
click at [41, 126] on link "Home details" at bounding box center [44, 130] width 51 height 8
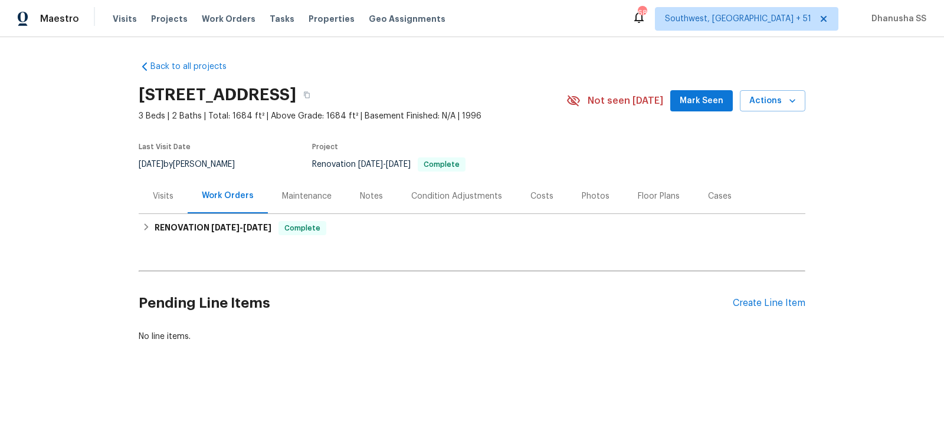
click at [166, 194] on div "Visits" at bounding box center [163, 197] width 21 height 12
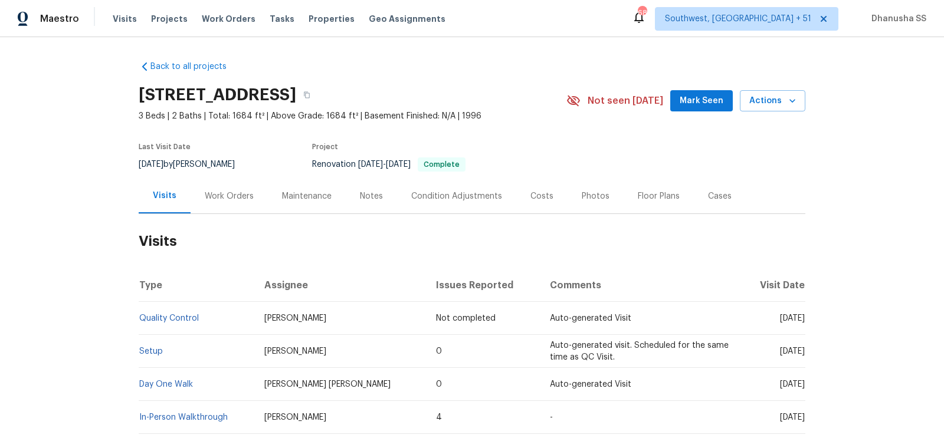
scroll to position [76, 0]
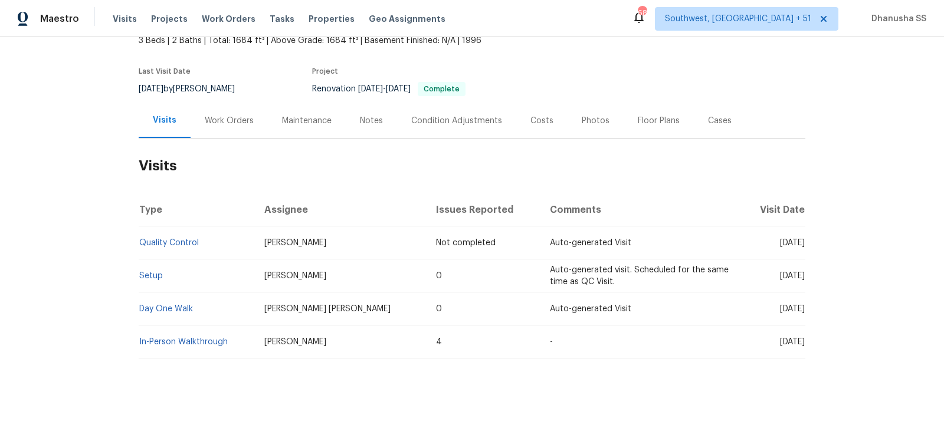
click at [158, 266] on td "Setup" at bounding box center [197, 276] width 116 height 33
click at [154, 276] on link "Setup" at bounding box center [151, 276] width 24 height 8
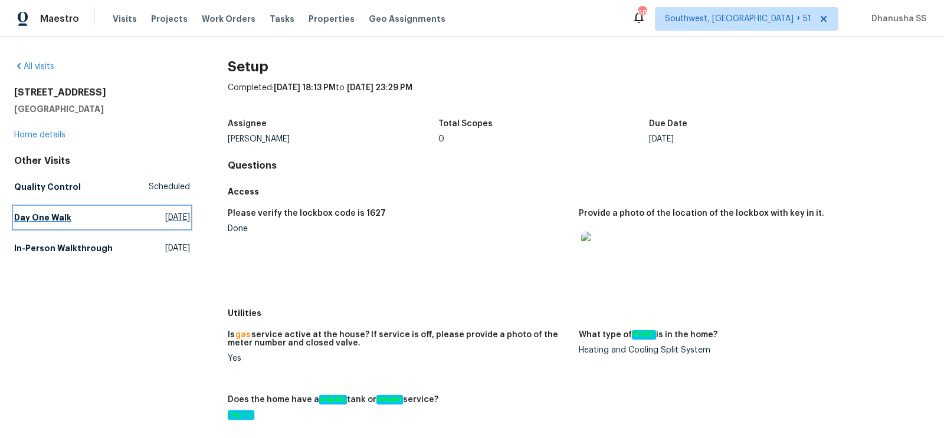
click at [109, 215] on link "Day One Walk Sat, Sep 13 2025" at bounding box center [102, 217] width 176 height 21
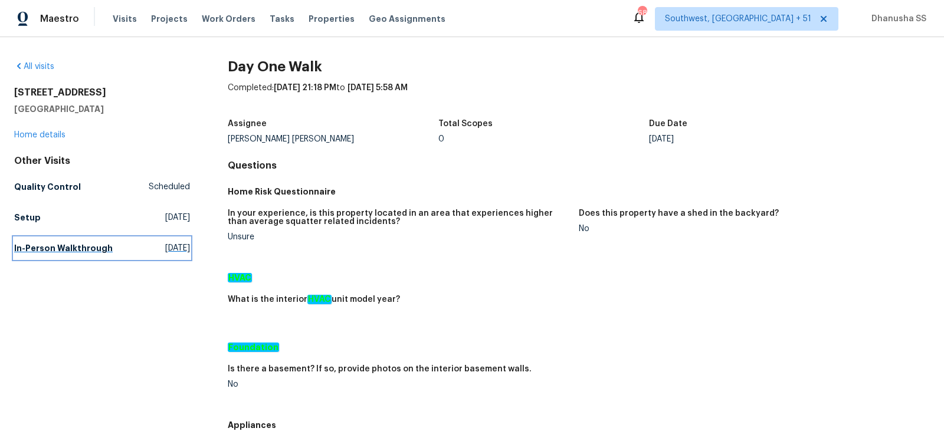
click at [101, 252] on h5 "In-Person Walkthrough" at bounding box center [63, 249] width 99 height 12
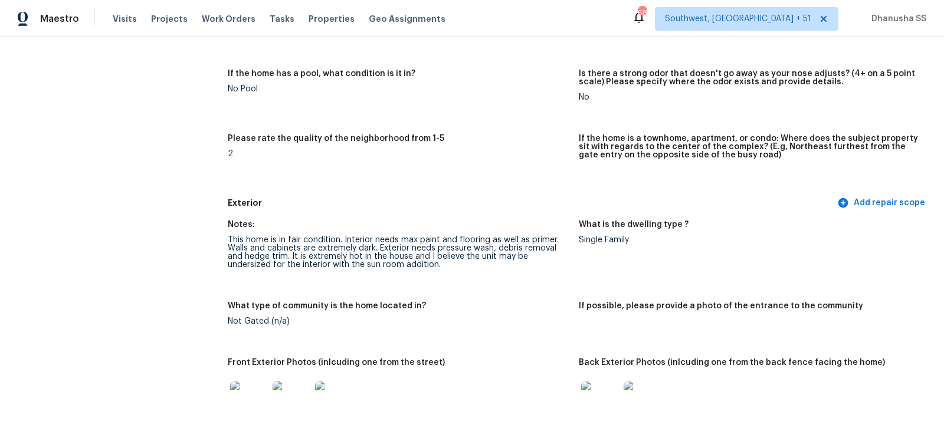
scroll to position [392, 0]
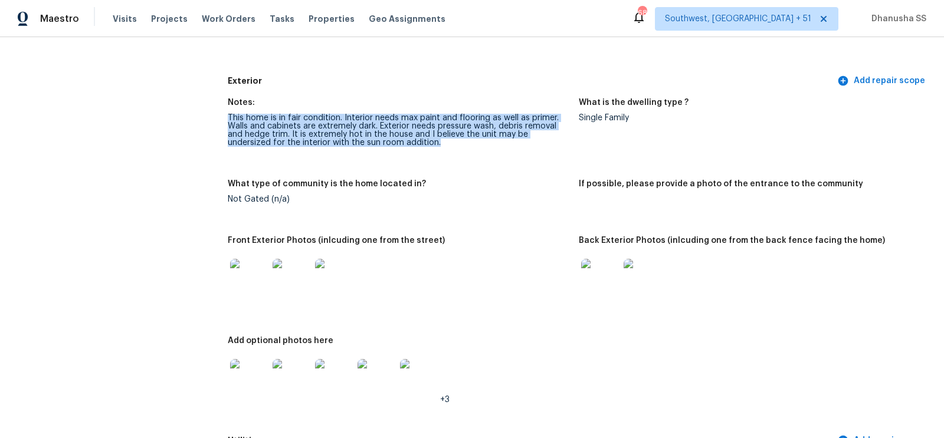
drag, startPoint x: 229, startPoint y: 116, endPoint x: 394, endPoint y: 149, distance: 167.8
click at [394, 149] on figure "Notes: This home is in fair condition. Interior needs max paint and flooring as…" at bounding box center [403, 132] width 351 height 67
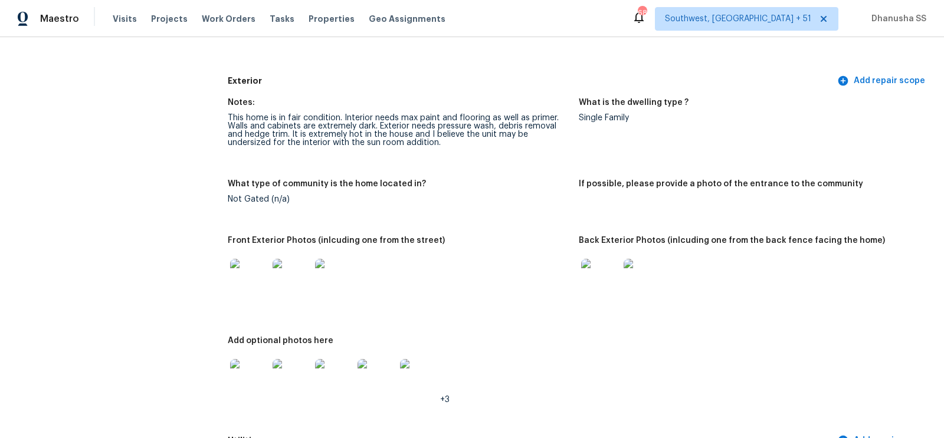
click at [228, 115] on div "This home is in fair condition. Interior needs max paint and flooring as well a…" at bounding box center [399, 130] width 342 height 33
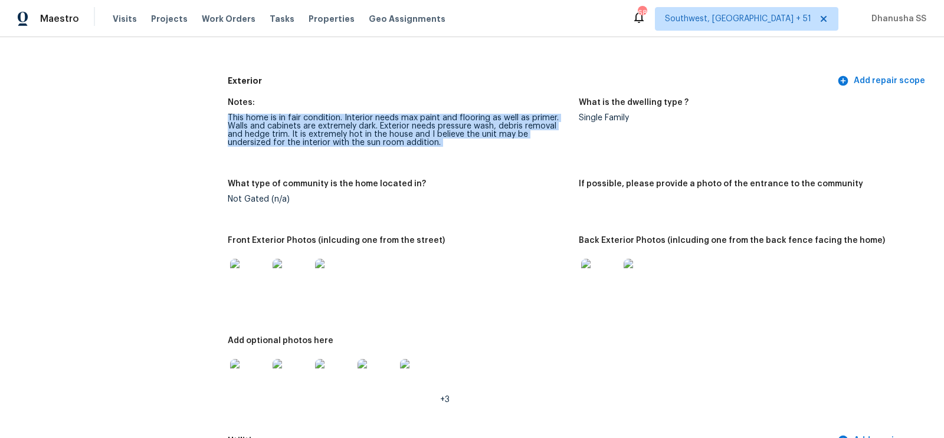
drag, startPoint x: 227, startPoint y: 115, endPoint x: 459, endPoint y: 156, distance: 235.4
click at [459, 156] on figure "Notes: This home is in fair condition. Interior needs max paint and flooring as…" at bounding box center [403, 132] width 351 height 67
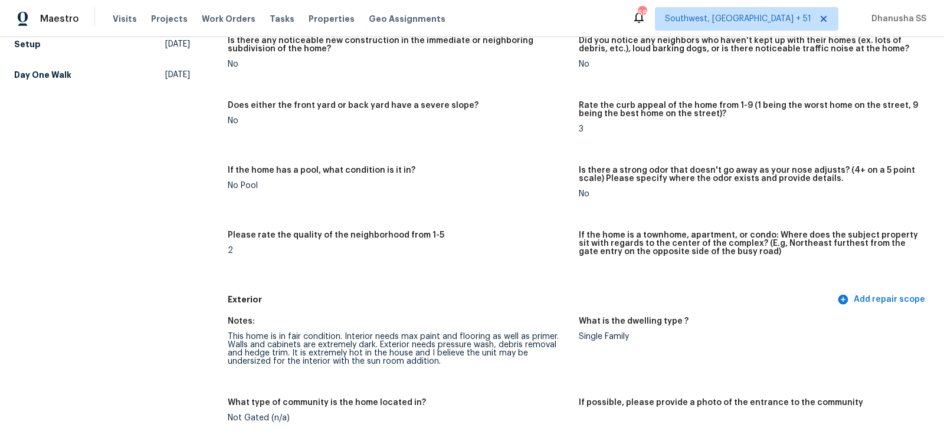
scroll to position [0, 0]
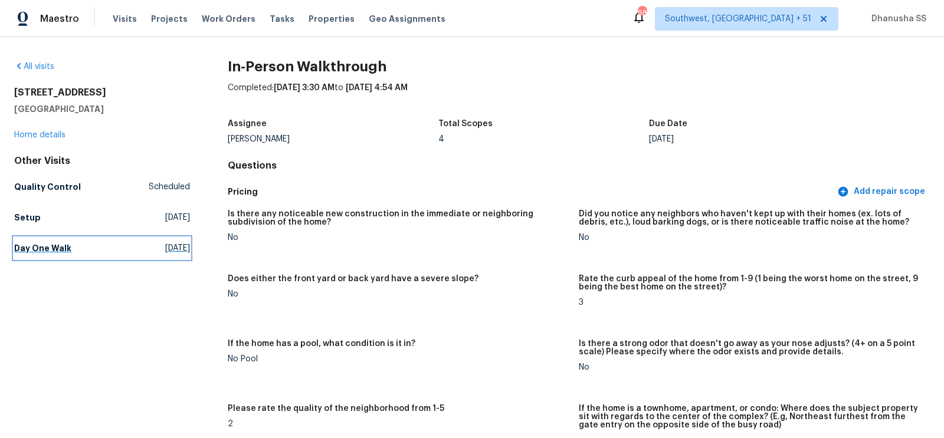
click at [49, 254] on link "Day One Walk Sat, Sep 13 2025" at bounding box center [102, 248] width 176 height 21
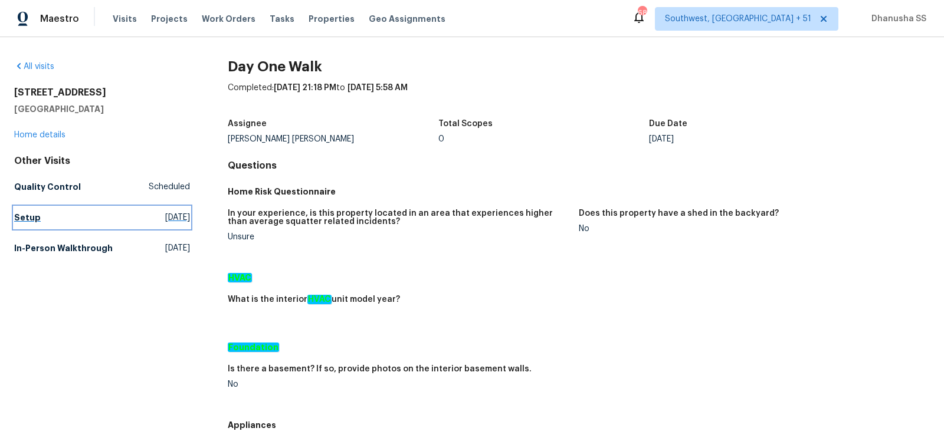
click at [70, 215] on link "Setup Tue, Sep 30 2025" at bounding box center [102, 217] width 176 height 21
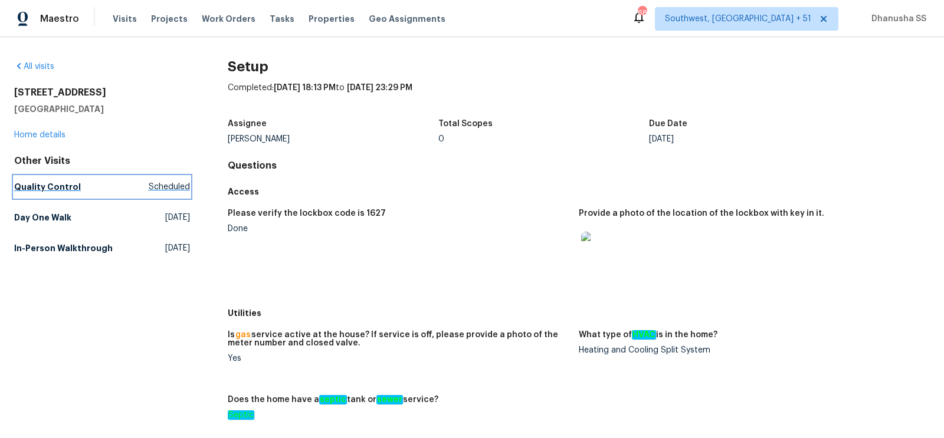
click at [150, 182] on span "Scheduled" at bounding box center [169, 187] width 41 height 12
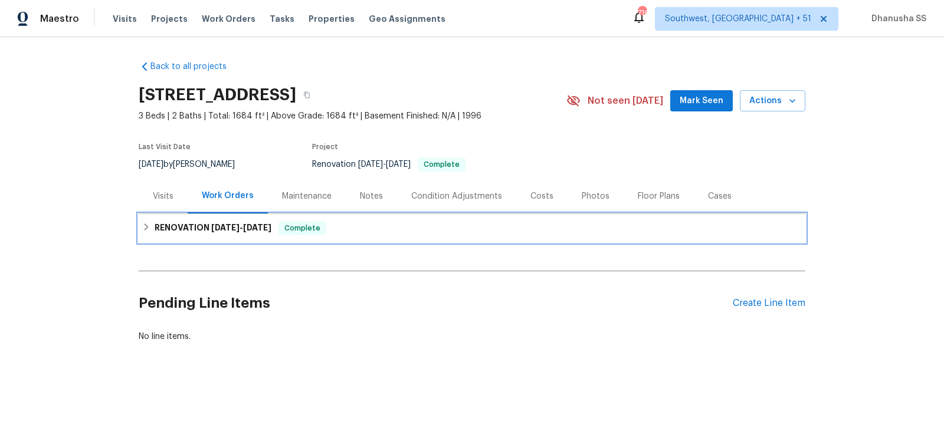
click at [346, 228] on div "RENOVATION [DATE] - [DATE] Complete" at bounding box center [472, 228] width 660 height 14
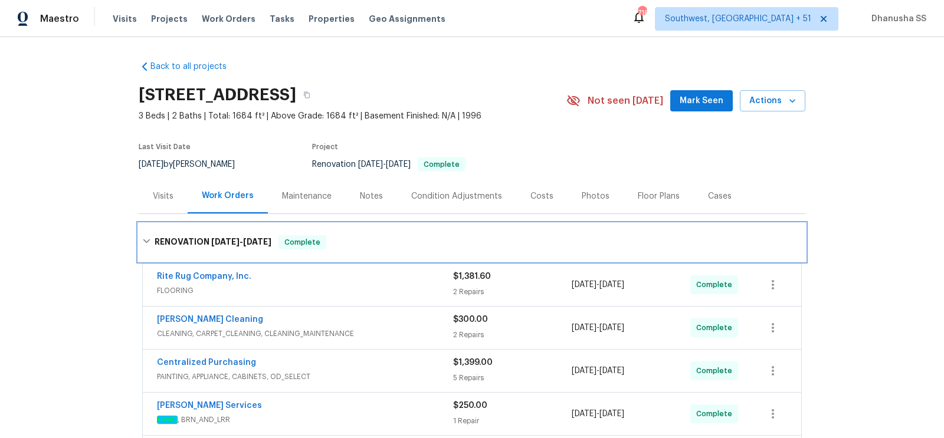
scroll to position [306, 0]
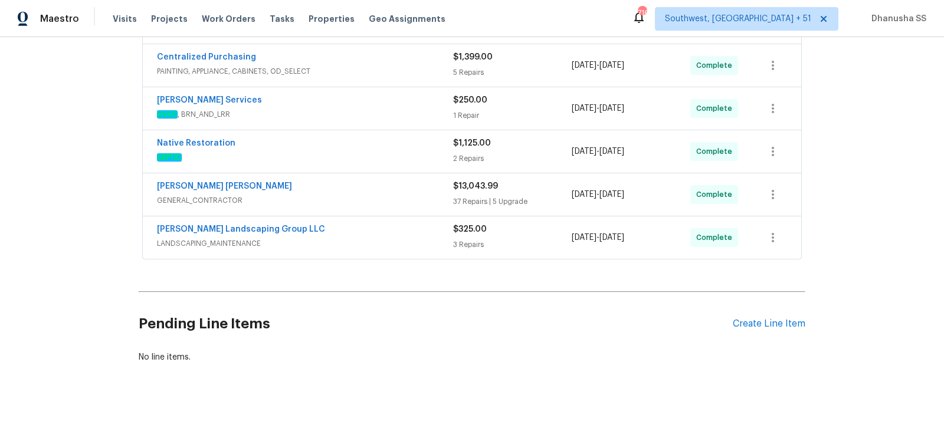
click at [405, 244] on span "LANDSCAPING_MAINTENANCE" at bounding box center [305, 244] width 296 height 12
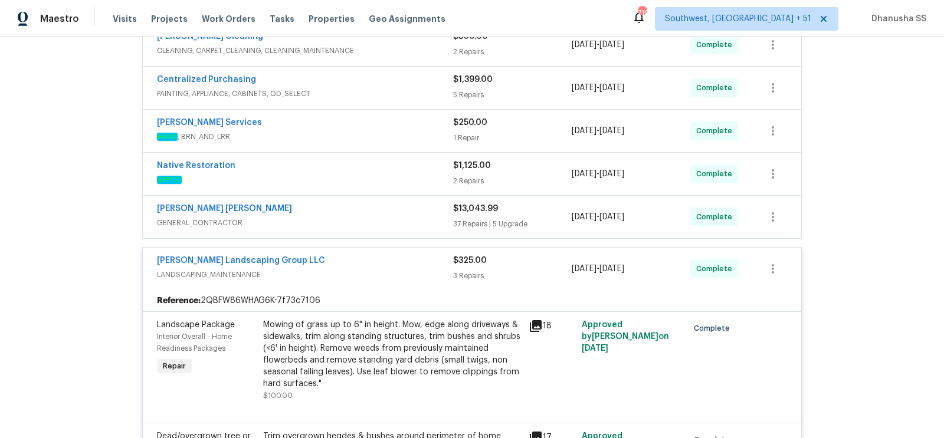
scroll to position [281, 0]
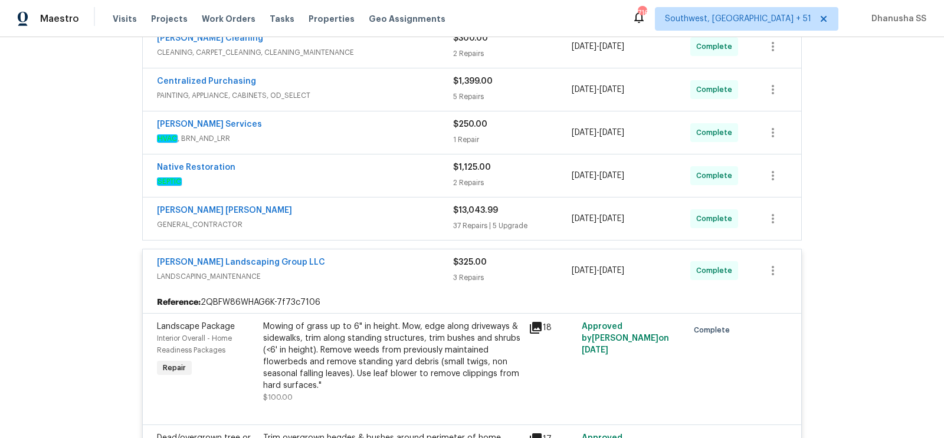
click at [407, 177] on span "SEPTIC" at bounding box center [305, 182] width 296 height 12
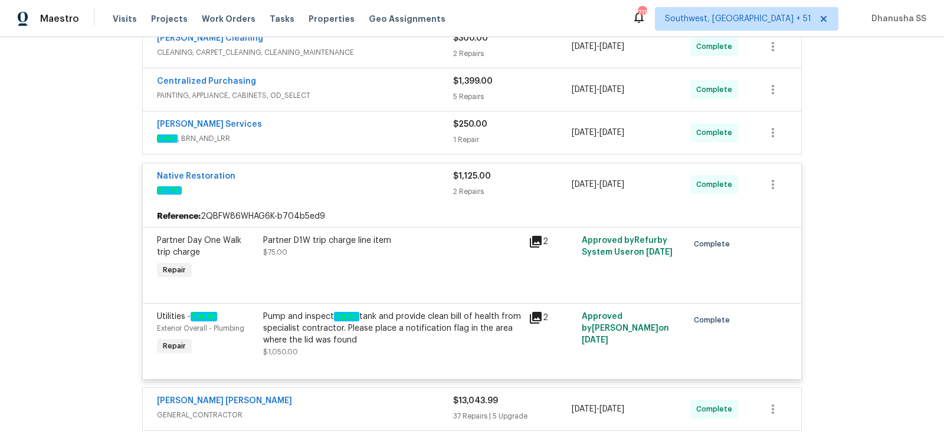
click at [402, 137] on span "HVAC , BRN_AND_LRR" at bounding box center [305, 139] width 296 height 12
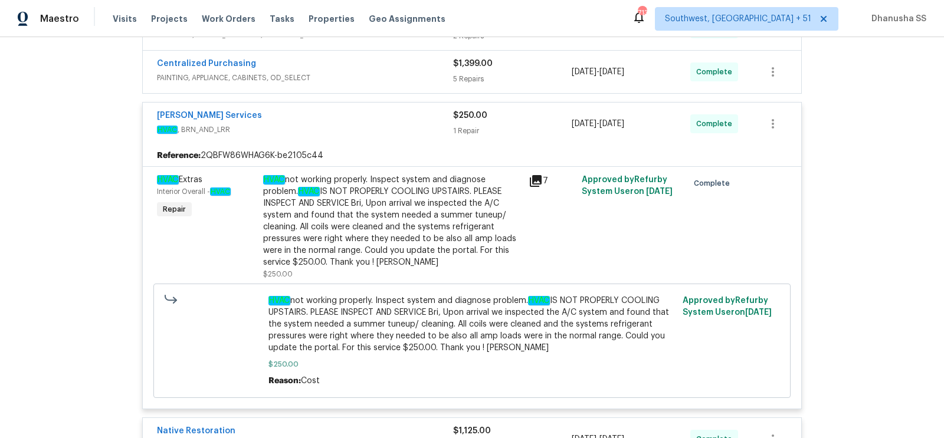
scroll to position [198, 0]
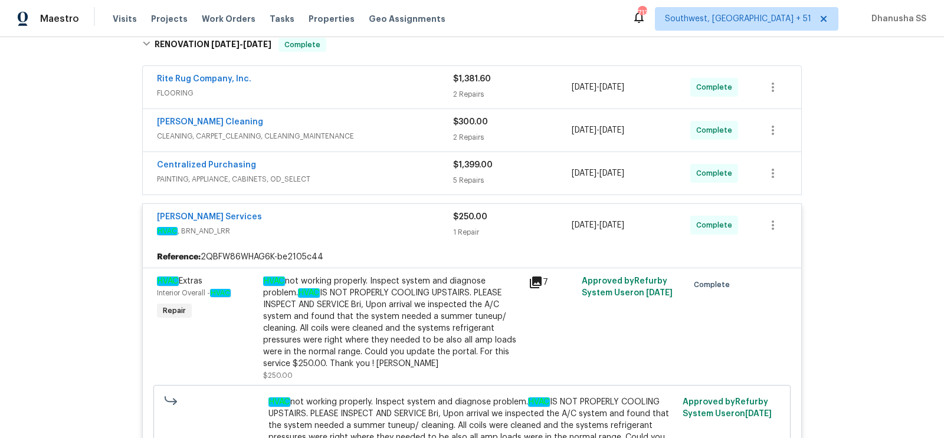
click at [385, 159] on div "Centralized Purchasing" at bounding box center [305, 166] width 296 height 14
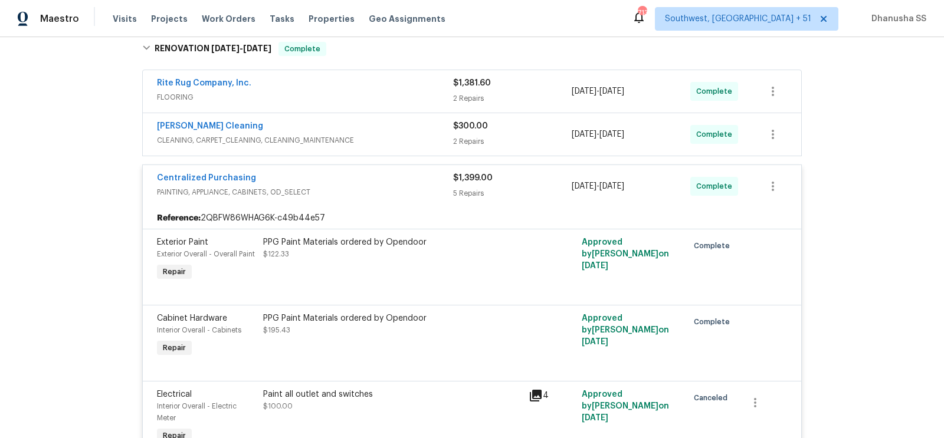
scroll to position [126, 0]
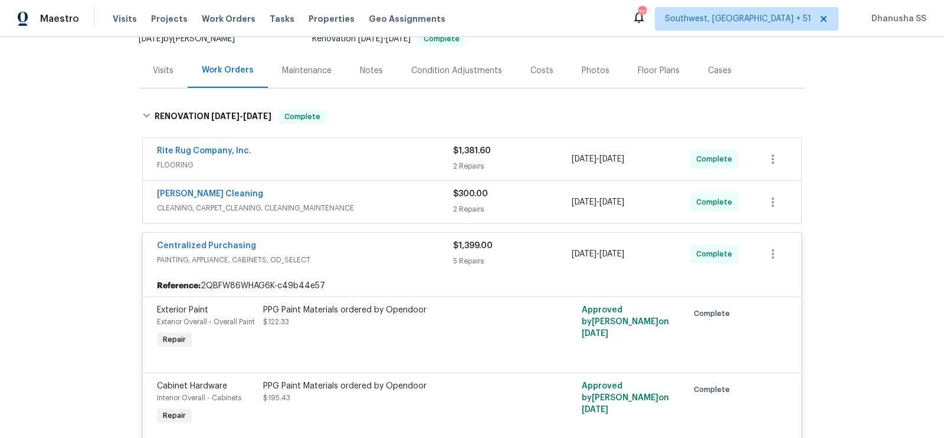
click at [382, 195] on div "[PERSON_NAME] Cleaning" at bounding box center [305, 195] width 296 height 14
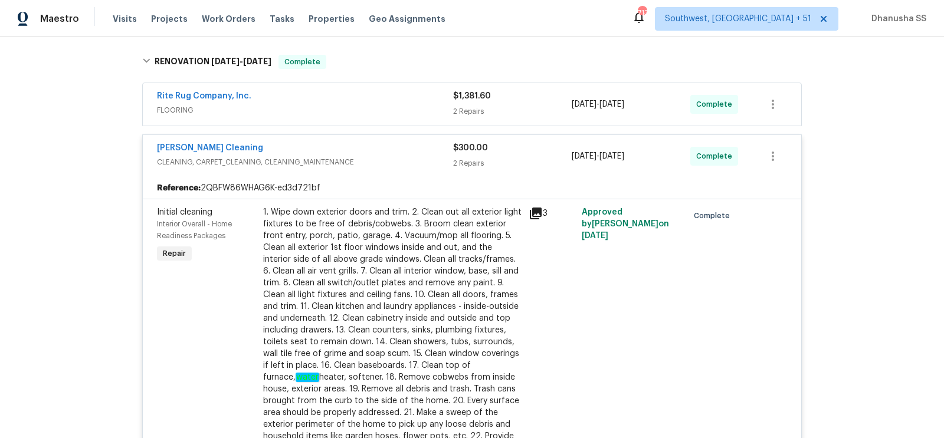
scroll to position [146, 0]
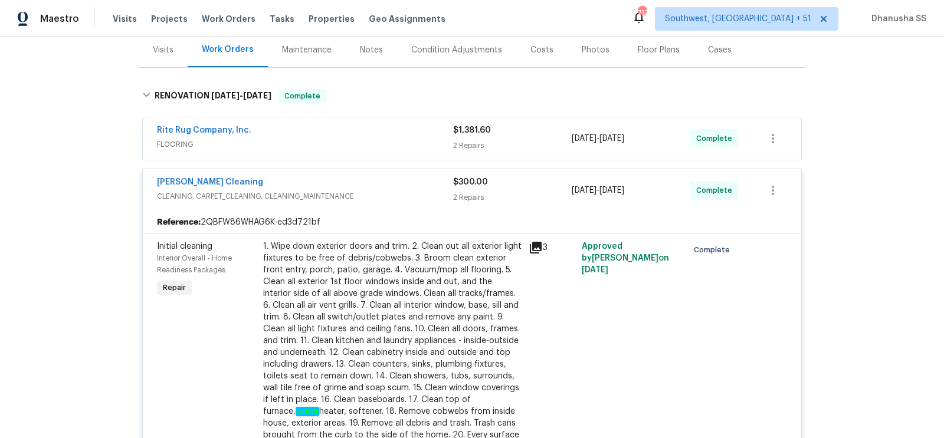
click at [394, 132] on div "Rite Rug Company, Inc." at bounding box center [305, 132] width 296 height 14
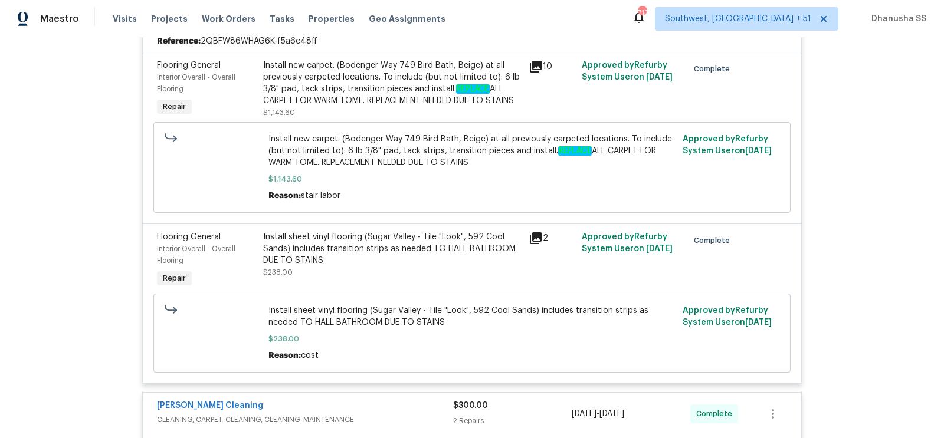
scroll to position [276, 0]
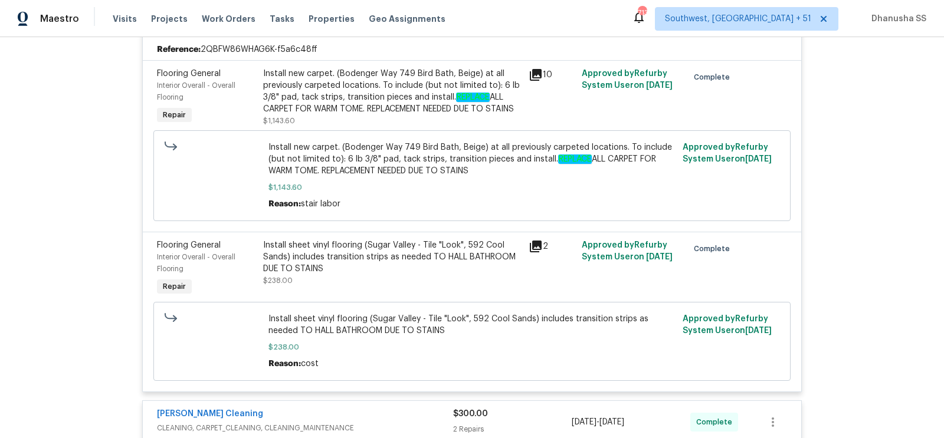
click at [372, 275] on div "Install sheet vinyl flooring (Sugar Valley - Tile "Look", 592 Cool Sands) inclu…" at bounding box center [392, 257] width 258 height 35
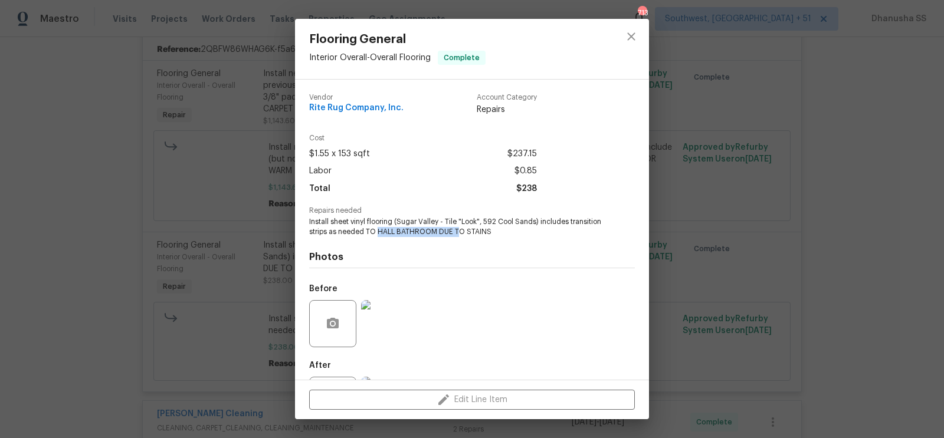
drag, startPoint x: 378, startPoint y: 231, endPoint x: 457, endPoint y: 231, distance: 79.7
click at [457, 231] on span "Install sheet vinyl flooring (Sugar Valley - Tile "Look", 592 Cool Sands) inclu…" at bounding box center [455, 227] width 293 height 20
click at [467, 307] on div "Before" at bounding box center [472, 316] width 326 height 77
click at [630, 41] on icon "close" at bounding box center [631, 37] width 14 height 14
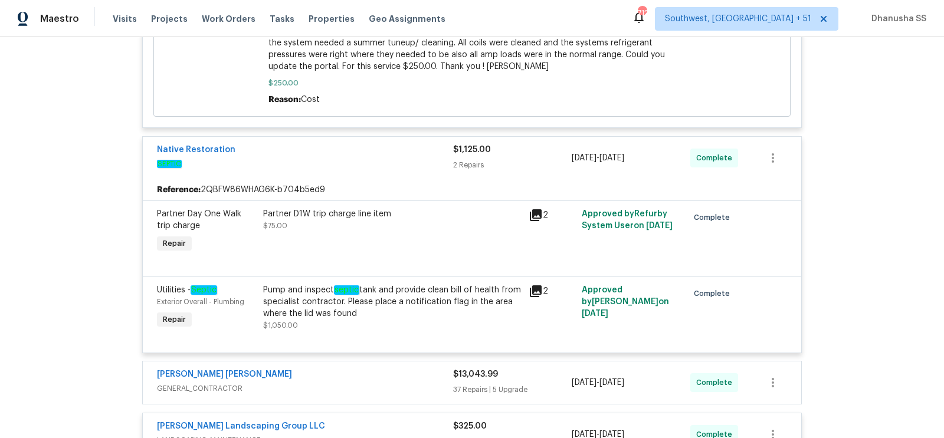
scroll to position [2047, 0]
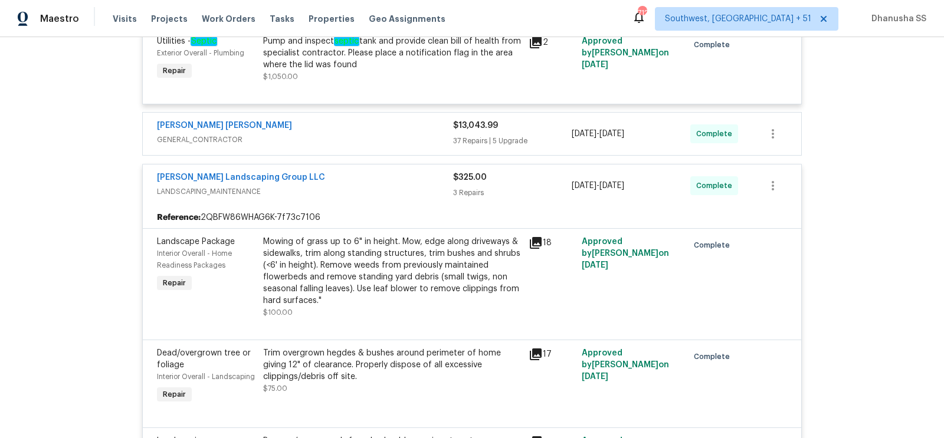
click at [397, 146] on span "GENERAL_CONTRACTOR" at bounding box center [305, 140] width 296 height 12
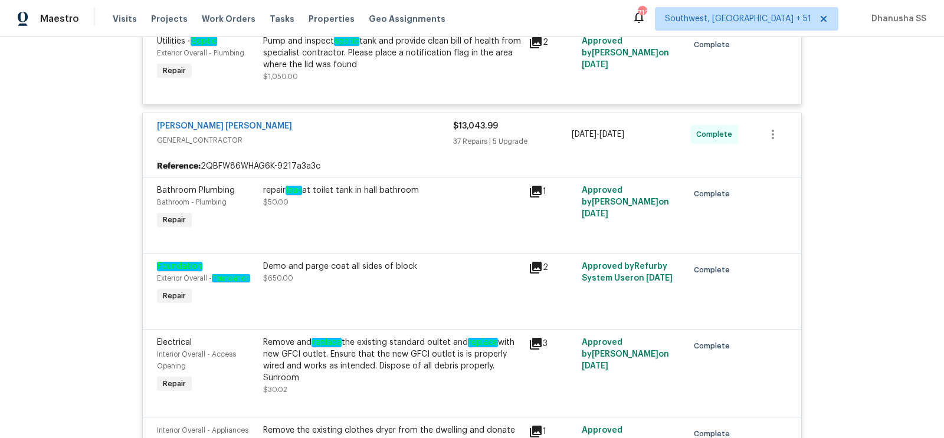
scroll to position [2172, 0]
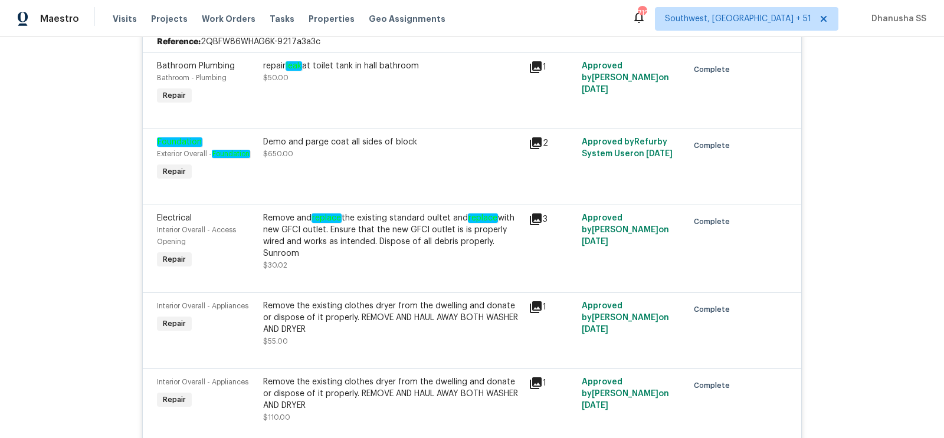
click at [366, 111] on div "repair leak at toilet tank in hall bathroom $50.00" at bounding box center [393, 84] width 266 height 54
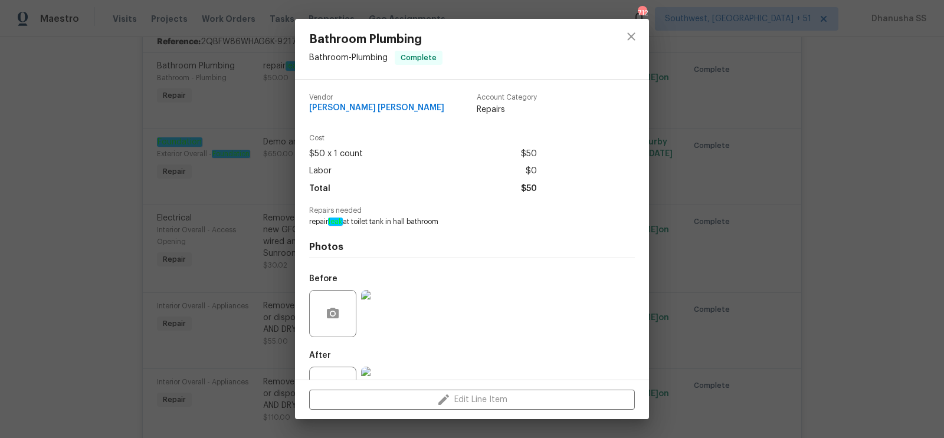
click at [358, 222] on span "repair leak at toilet tank in hall bathroom" at bounding box center [455, 222] width 293 height 10
copy span "repair leak at toilet tank in hall bathroom"
click at [642, 30] on button "close" at bounding box center [631, 36] width 28 height 28
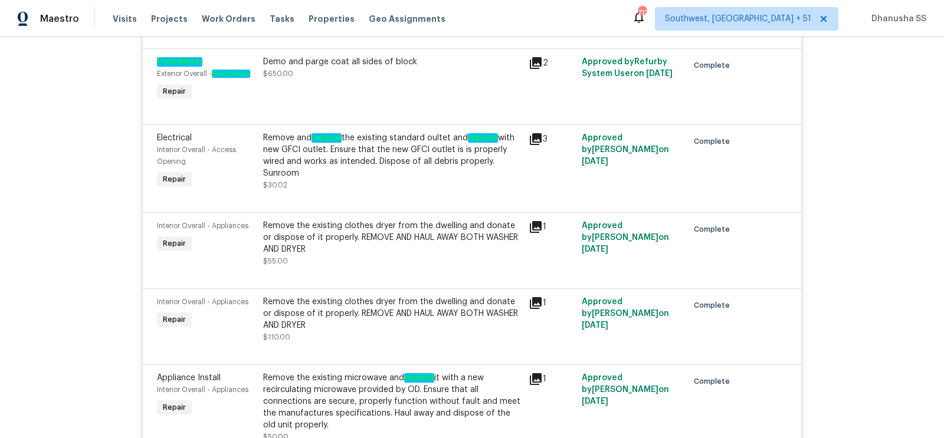
scroll to position [2253, 0]
click at [387, 176] on div "Remove and replace the existing standard oultet and replace with new GFCI outle…" at bounding box center [392, 155] width 258 height 47
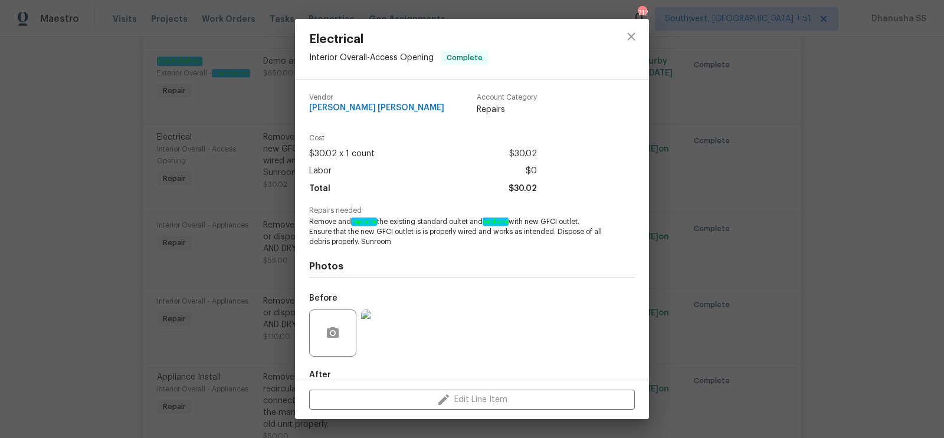
scroll to position [65, 0]
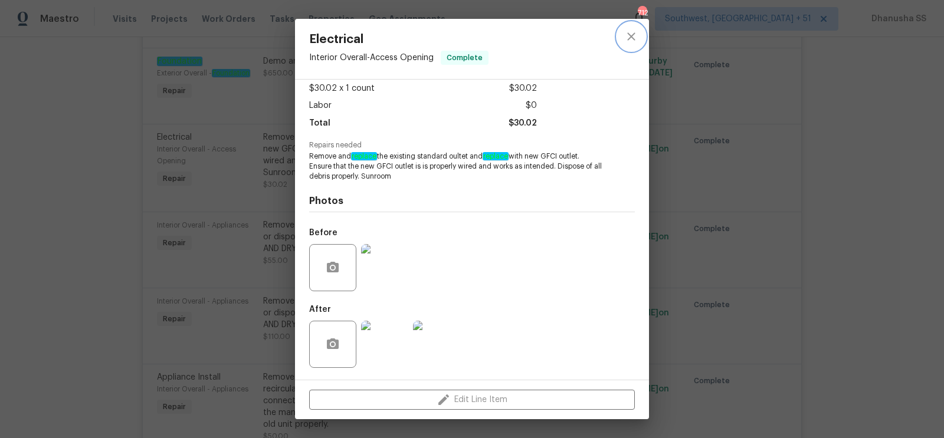
click at [629, 38] on icon "close" at bounding box center [631, 36] width 8 height 8
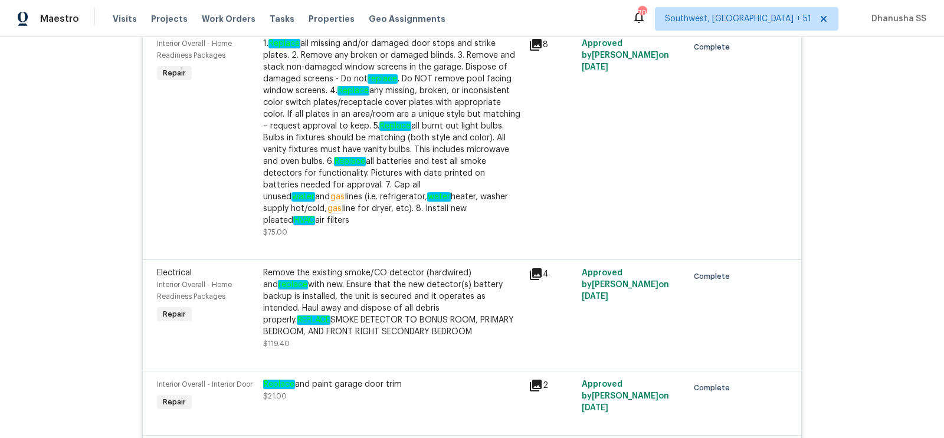
scroll to position [3822, 0]
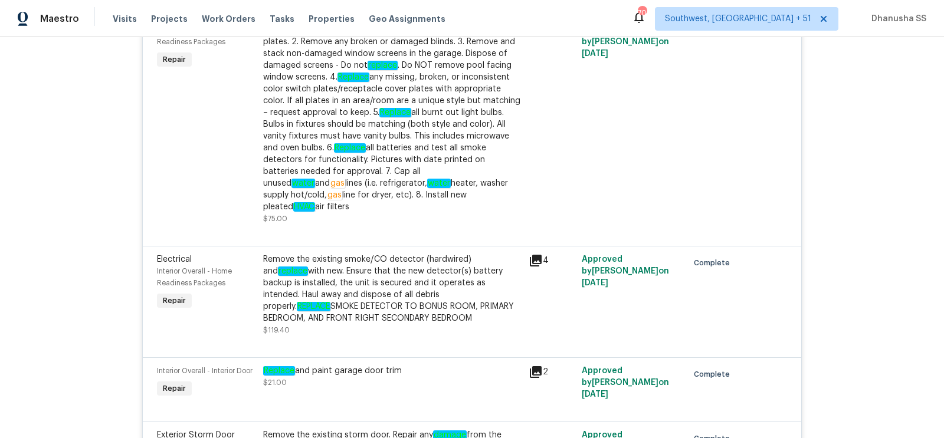
click at [403, 269] on div "Remove the existing smoke/CO detector (hardwired) and replace with new. Ensure …" at bounding box center [392, 289] width 258 height 71
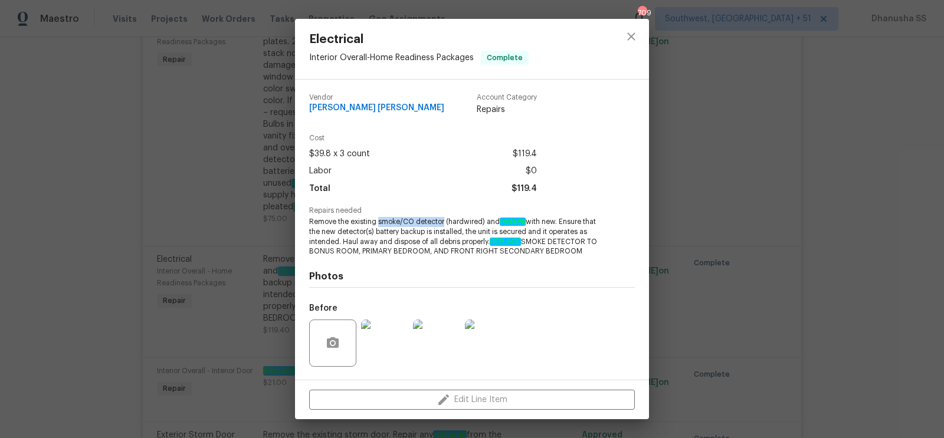
drag, startPoint x: 379, startPoint y: 221, endPoint x: 444, endPoint y: 224, distance: 65.0
click at [444, 224] on span "Remove the existing smoke/CO detector (hardwired) and replace with new. Ensure …" at bounding box center [455, 237] width 293 height 40
copy span "smoke/CO detector"
click at [635, 34] on icon "close" at bounding box center [631, 37] width 14 height 14
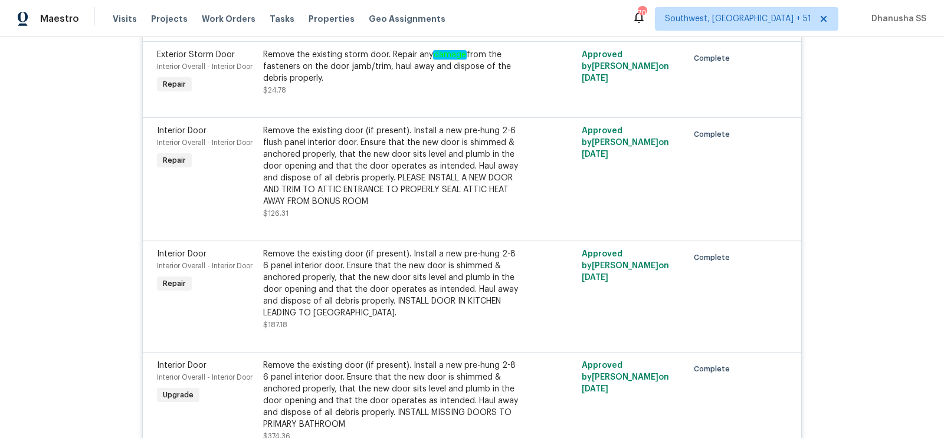
scroll to position [4274, 0]
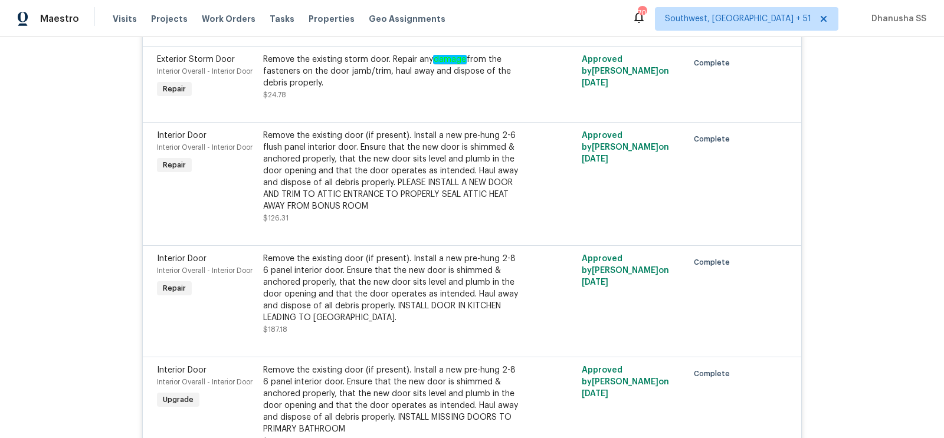
click at [445, 209] on div "Remove the existing door (if present). Install a new pre-hung 2-6 flush panel i…" at bounding box center [392, 171] width 258 height 83
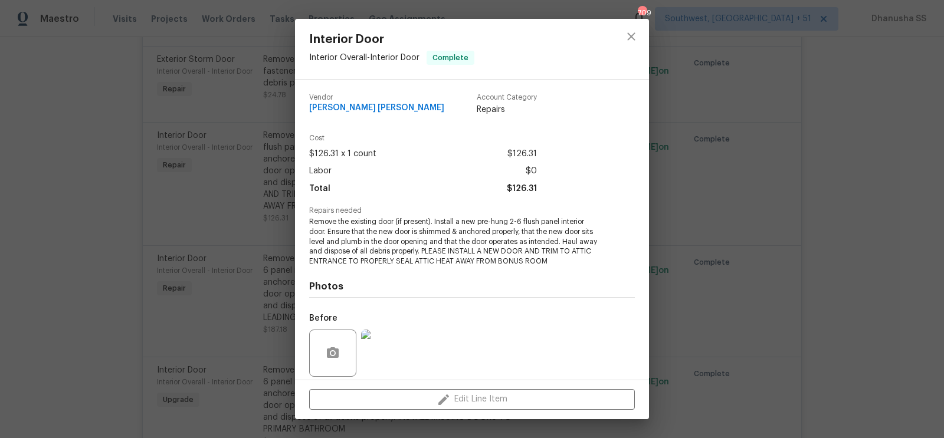
scroll to position [86, 0]
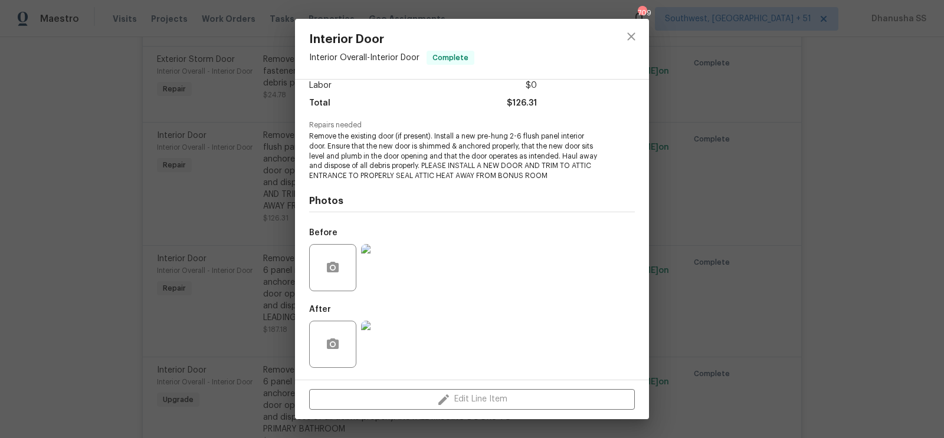
click at [396, 262] on img at bounding box center [384, 267] width 47 height 47
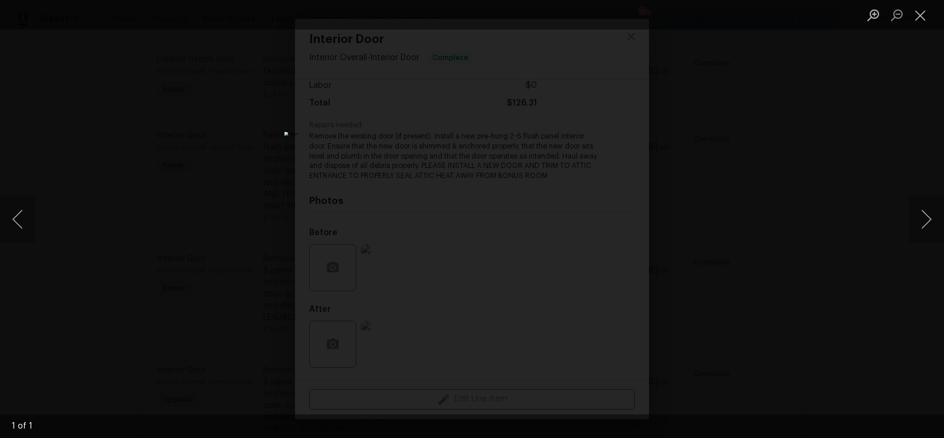
click at [801, 259] on div "Lightbox" at bounding box center [472, 219] width 944 height 438
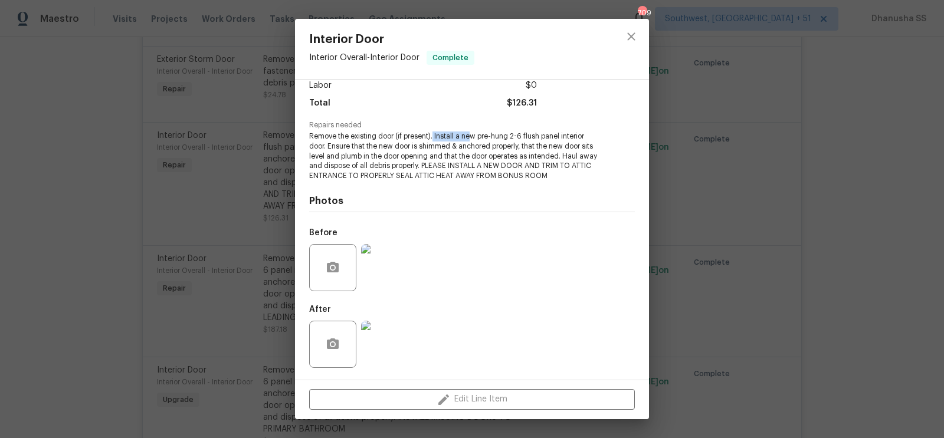
drag, startPoint x: 434, startPoint y: 135, endPoint x: 472, endPoint y: 139, distance: 38.6
click at [472, 139] on span "Remove the existing door (if present). Install a new pre-hung 2-6 flush panel i…" at bounding box center [455, 157] width 293 height 50
click at [640, 49] on div at bounding box center [631, 49] width 35 height 60
click at [634, 42] on icon "close" at bounding box center [631, 37] width 14 height 14
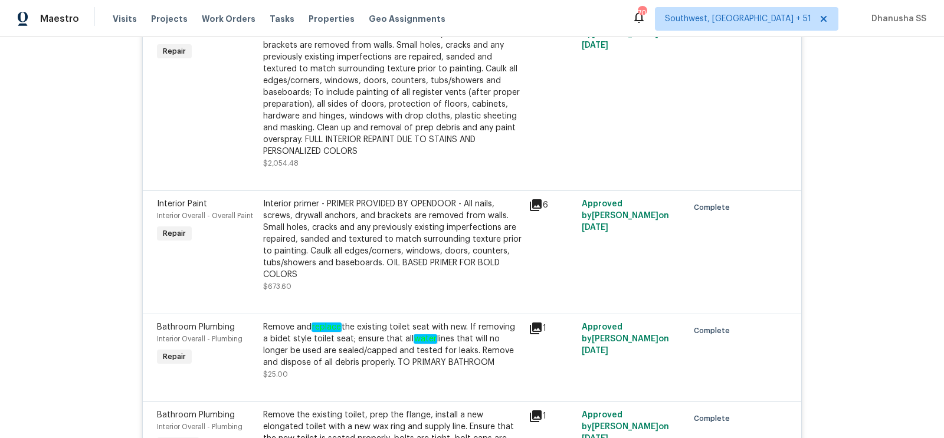
scroll to position [5546, 0]
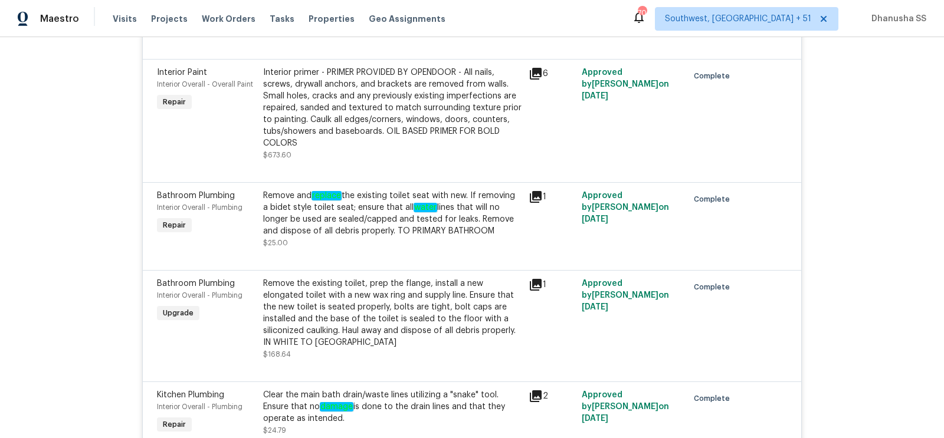
click at [456, 310] on div "Remove the existing toilet, prep the flange, install a new elongated toilet wit…" at bounding box center [392, 313] width 258 height 71
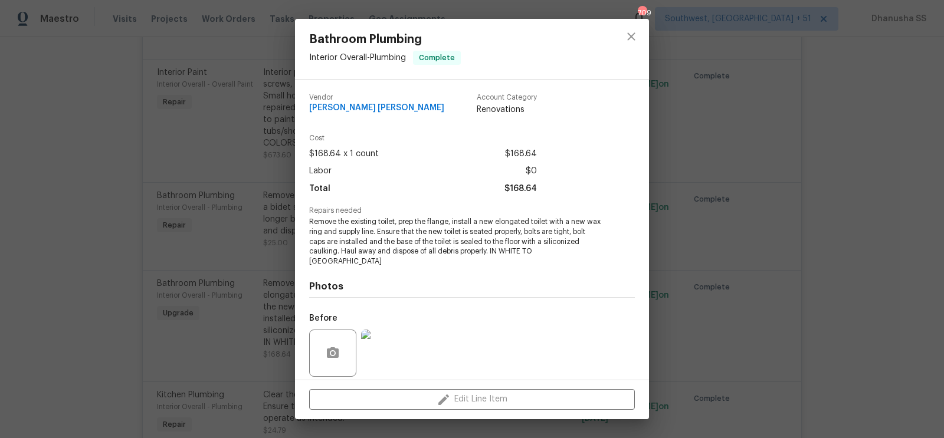
drag, startPoint x: 453, startPoint y: 220, endPoint x: 476, endPoint y: 224, distance: 24.0
click at [476, 225] on span "Remove the existing toilet, prep the flange, install a new elongated toilet wit…" at bounding box center [455, 242] width 293 height 50
drag, startPoint x: 453, startPoint y: 222, endPoint x: 376, endPoint y: 235, distance: 77.7
click at [376, 235] on span "Remove the existing toilet, prep the flange, install a new elongated toilet wit…" at bounding box center [455, 242] width 293 height 50
copy span "install a new elongated toilet with a new wax ring and supply line."
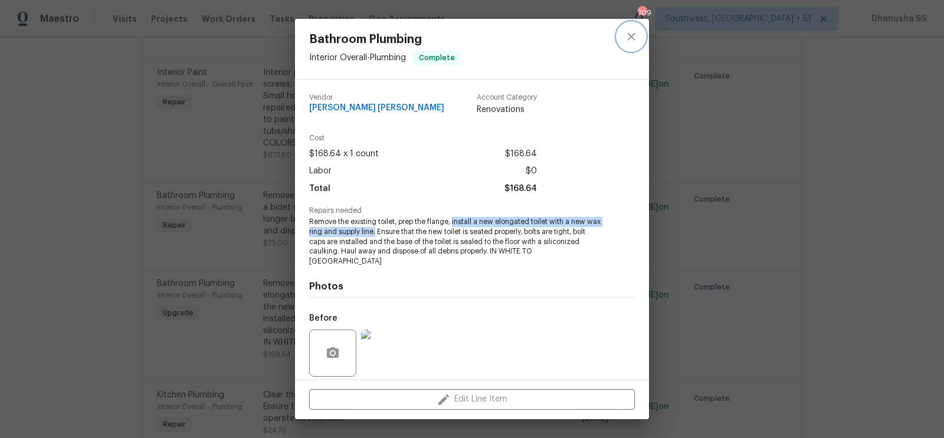
click at [634, 36] on icon "close" at bounding box center [631, 37] width 14 height 14
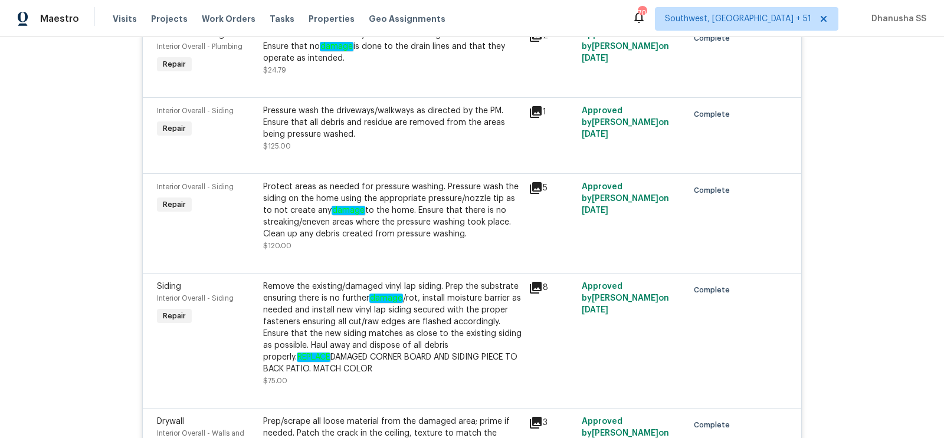
scroll to position [5908, 0]
click at [448, 304] on div "Remove the existing/damaged vinyl lap siding. Prep the substrate ensuring there…" at bounding box center [392, 327] width 258 height 94
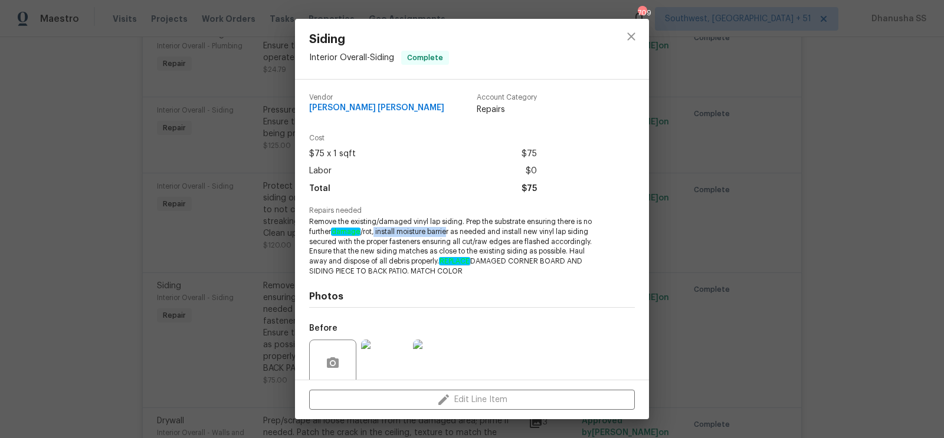
drag, startPoint x: 376, startPoint y: 230, endPoint x: 451, endPoint y: 233, distance: 75.0
click at [451, 233] on span "Remove the existing/damaged vinyl lap siding. Prep the substrate ensuring there…" at bounding box center [455, 247] width 293 height 60
copy span "install moisture barrie"
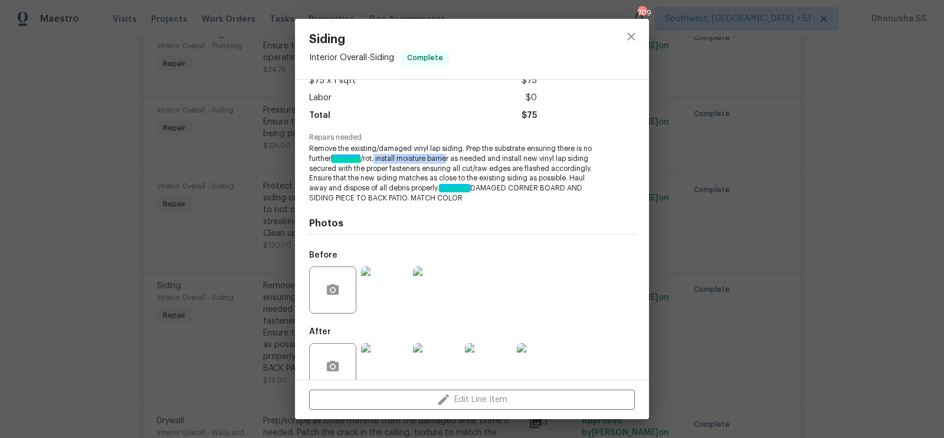
scroll to position [87, 0]
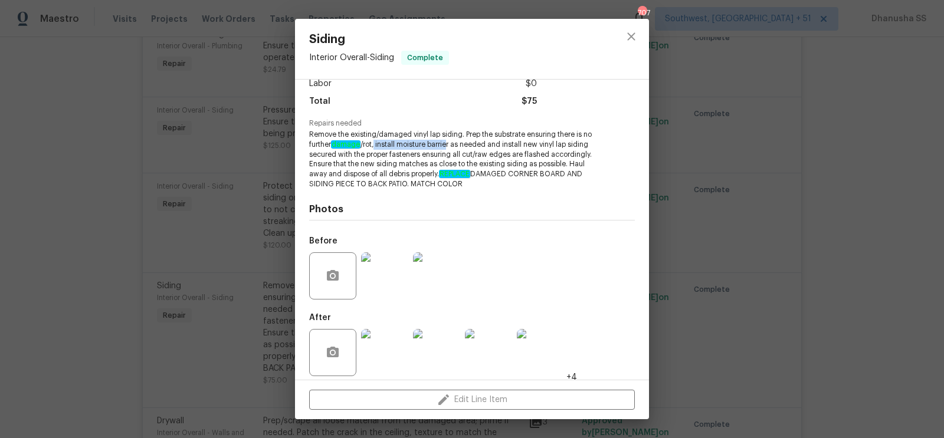
click at [391, 280] on img at bounding box center [384, 276] width 47 height 47
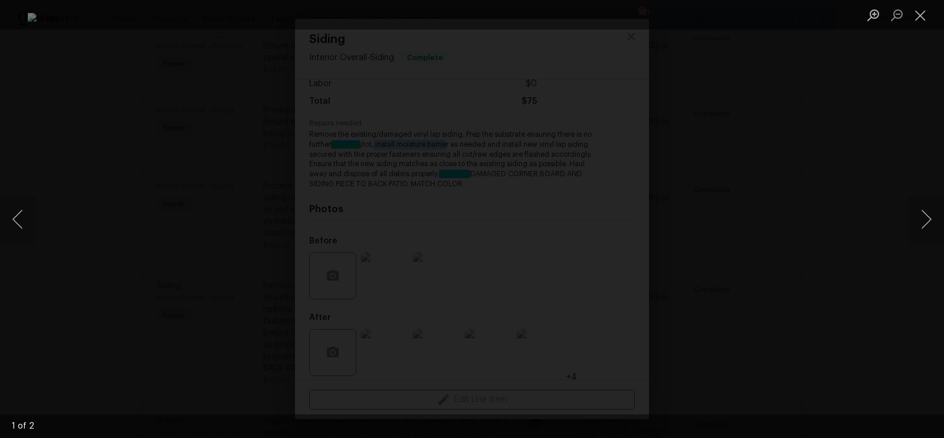
click at [843, 196] on div "Lightbox" at bounding box center [472, 219] width 944 height 438
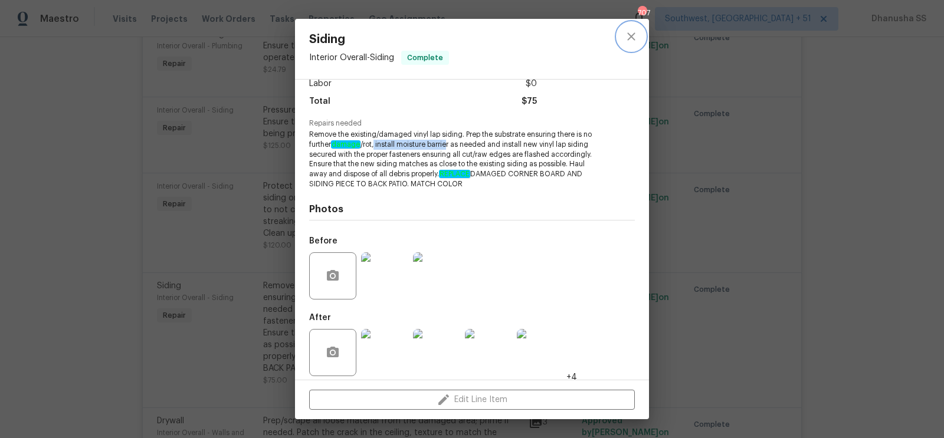
click at [631, 30] on icon "close" at bounding box center [631, 37] width 14 height 14
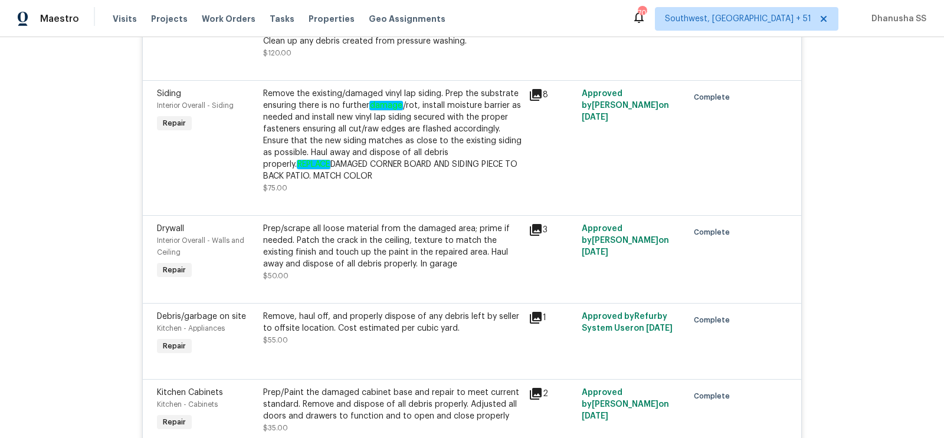
scroll to position [6257, 0]
